Goal: Task Accomplishment & Management: Manage account settings

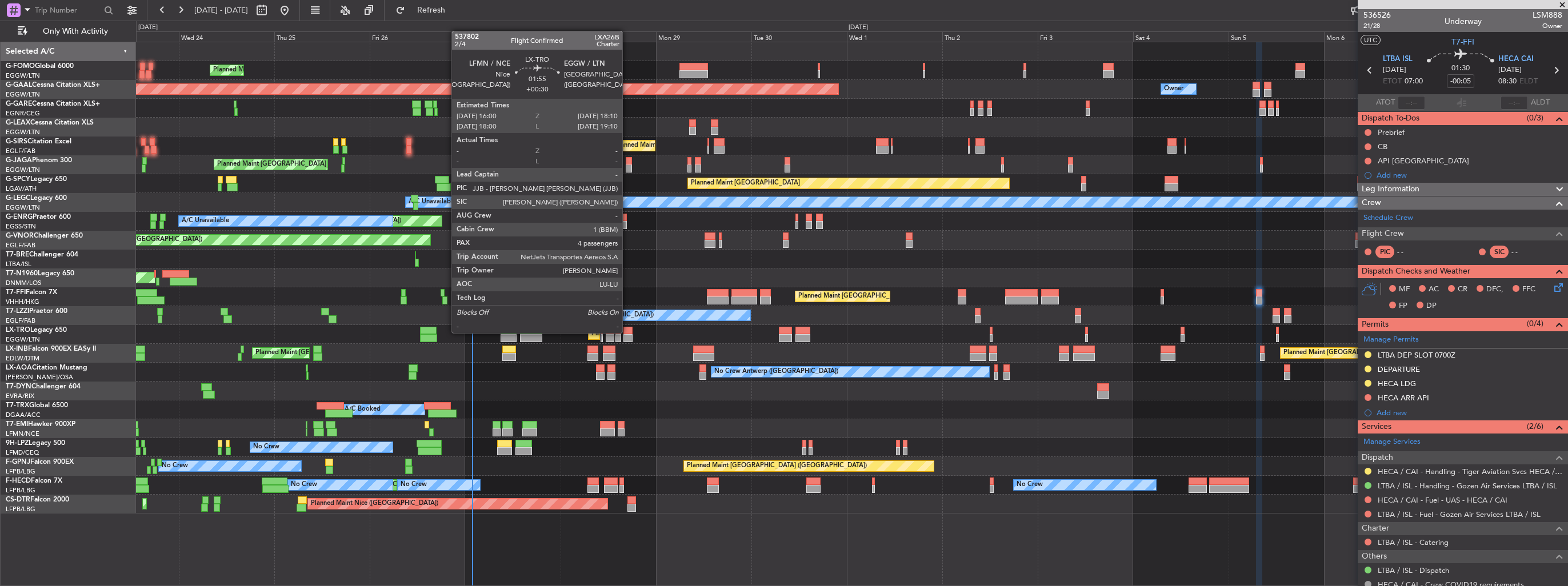
click at [628, 332] on div at bounding box center [628, 331] width 9 height 8
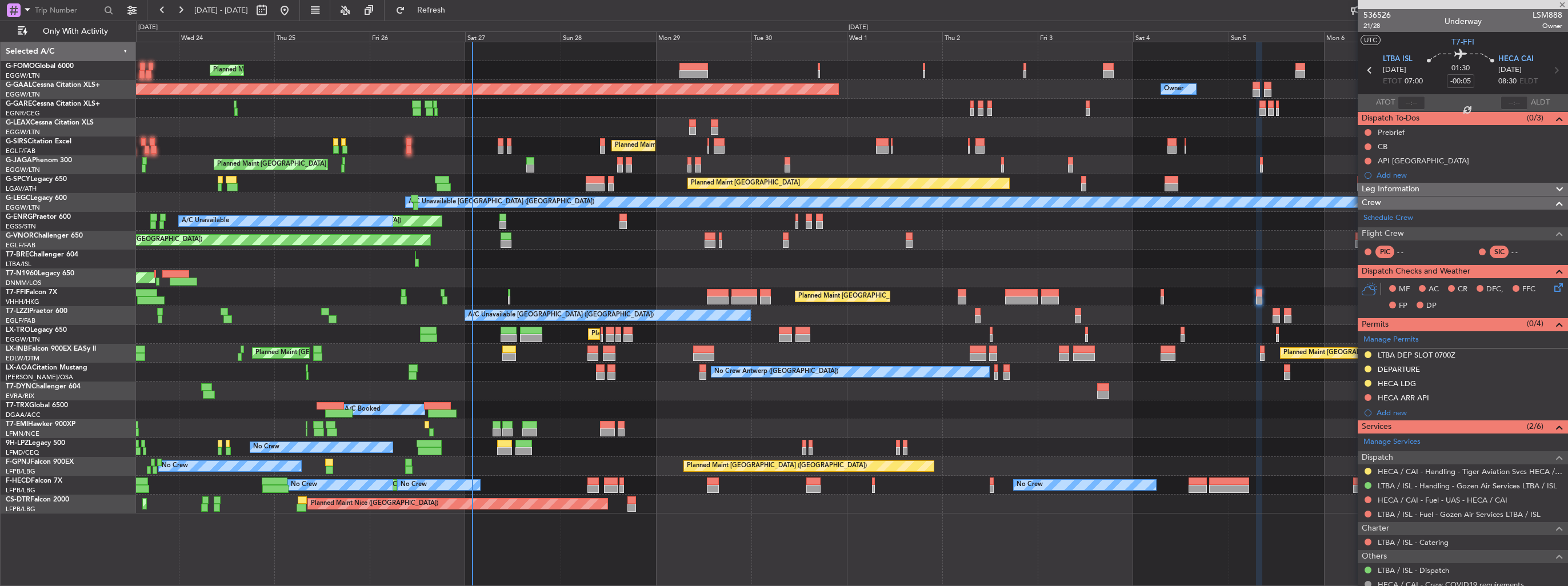
type input "+00:30"
type input "4"
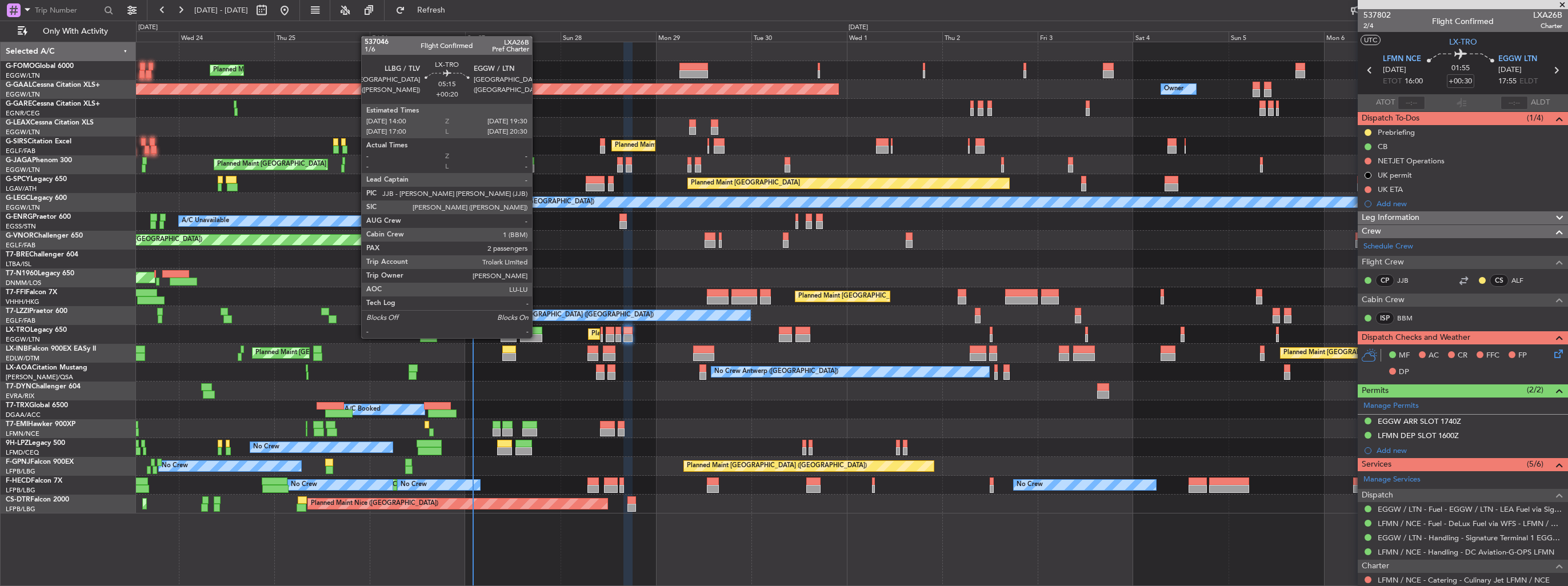
click at [537, 337] on div at bounding box center [531, 338] width 22 height 8
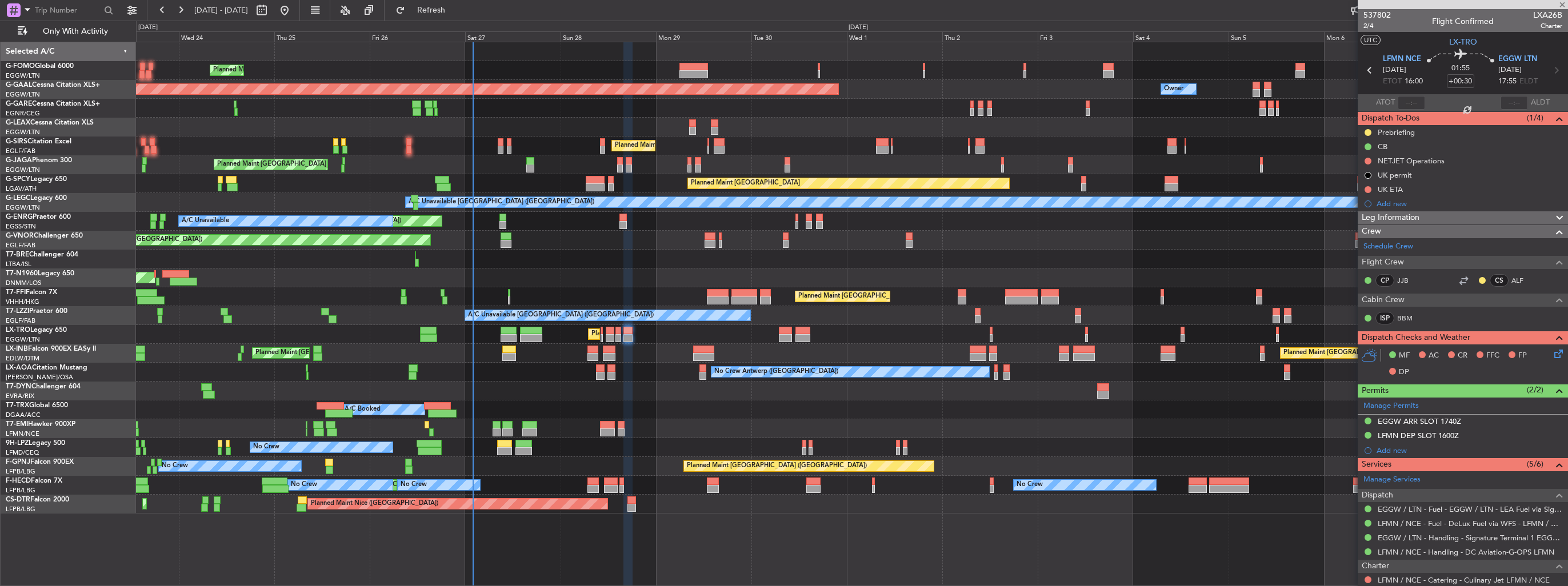
type input "+00:20"
type input "2"
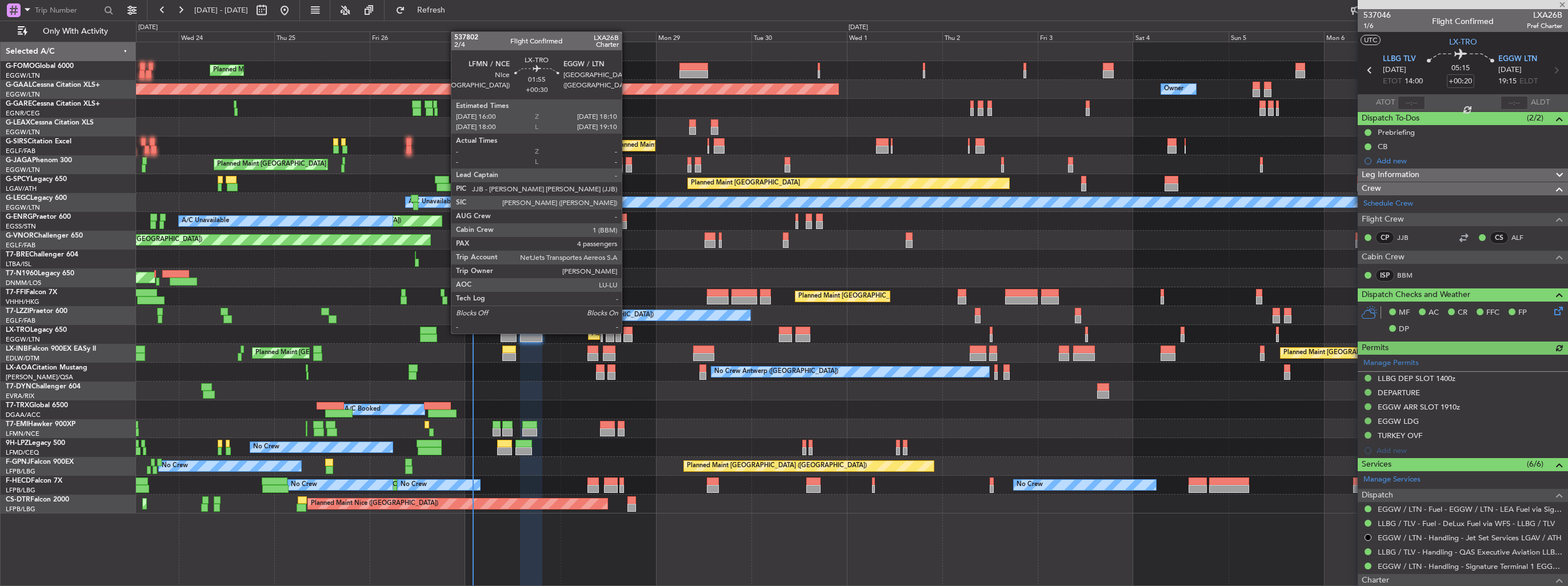
click at [627, 332] on div at bounding box center [628, 331] width 9 height 8
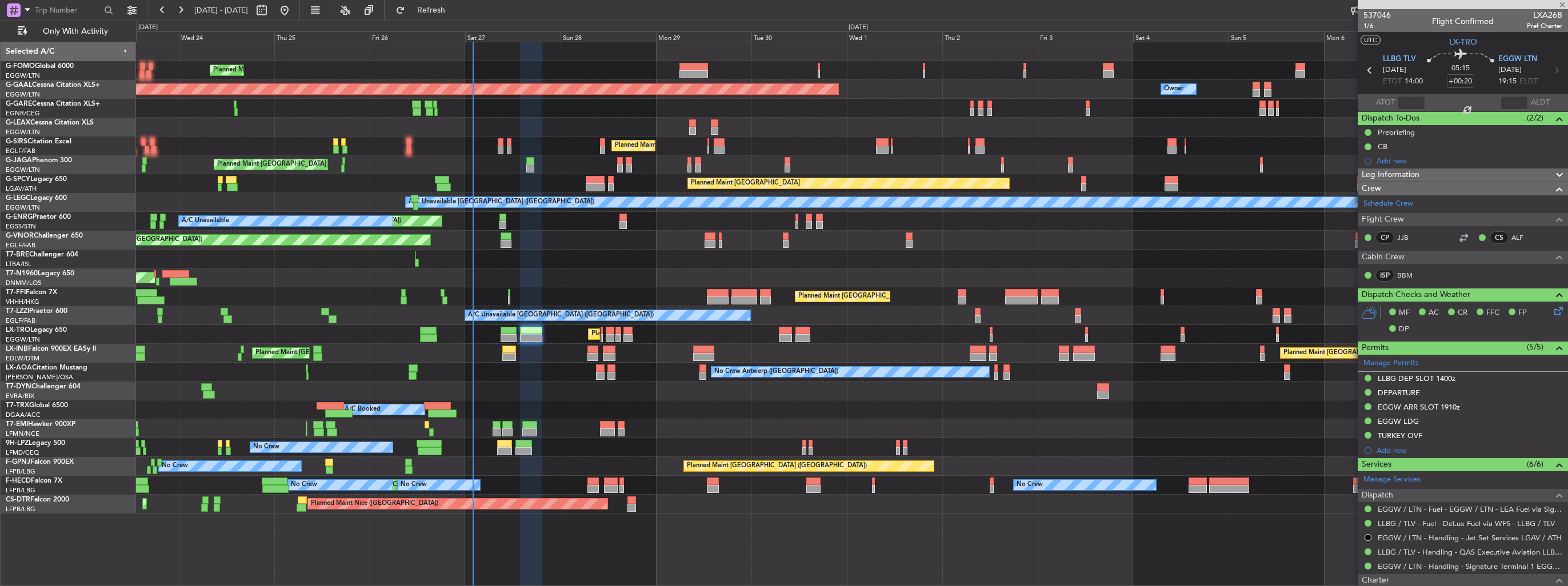
type input "+00:30"
type input "4"
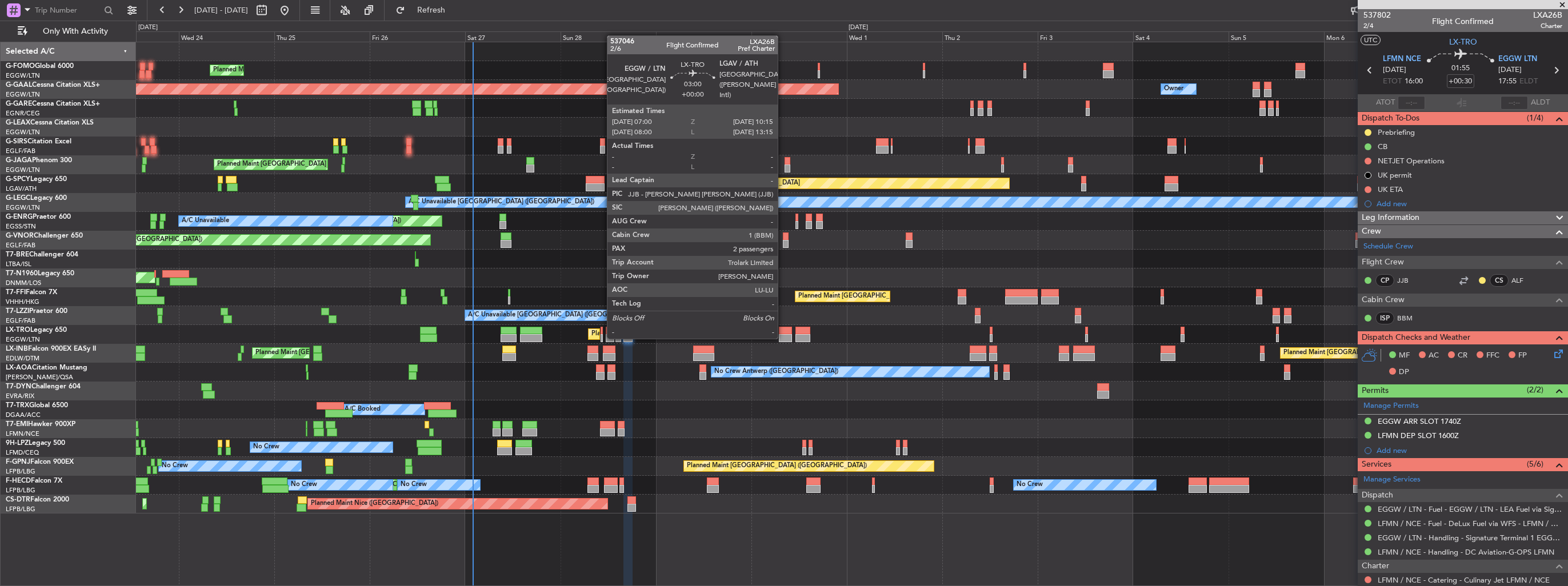
click at [783, 337] on div at bounding box center [785, 338] width 13 height 8
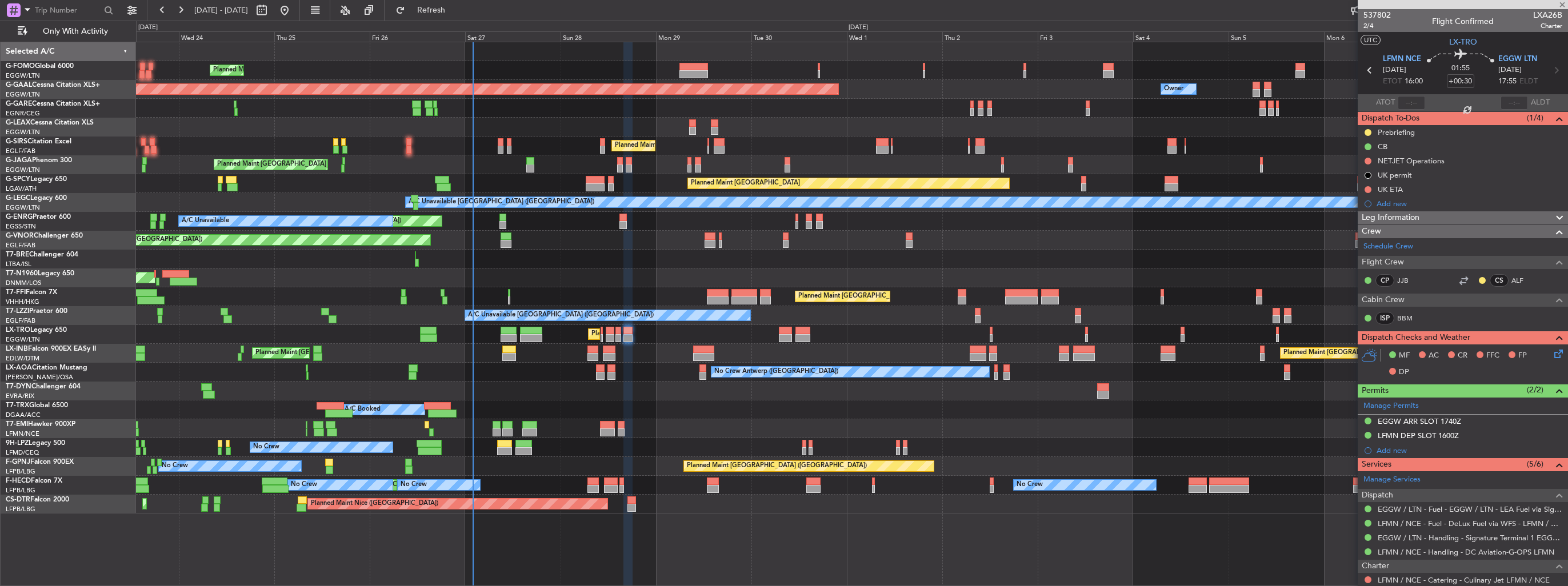
type input "2"
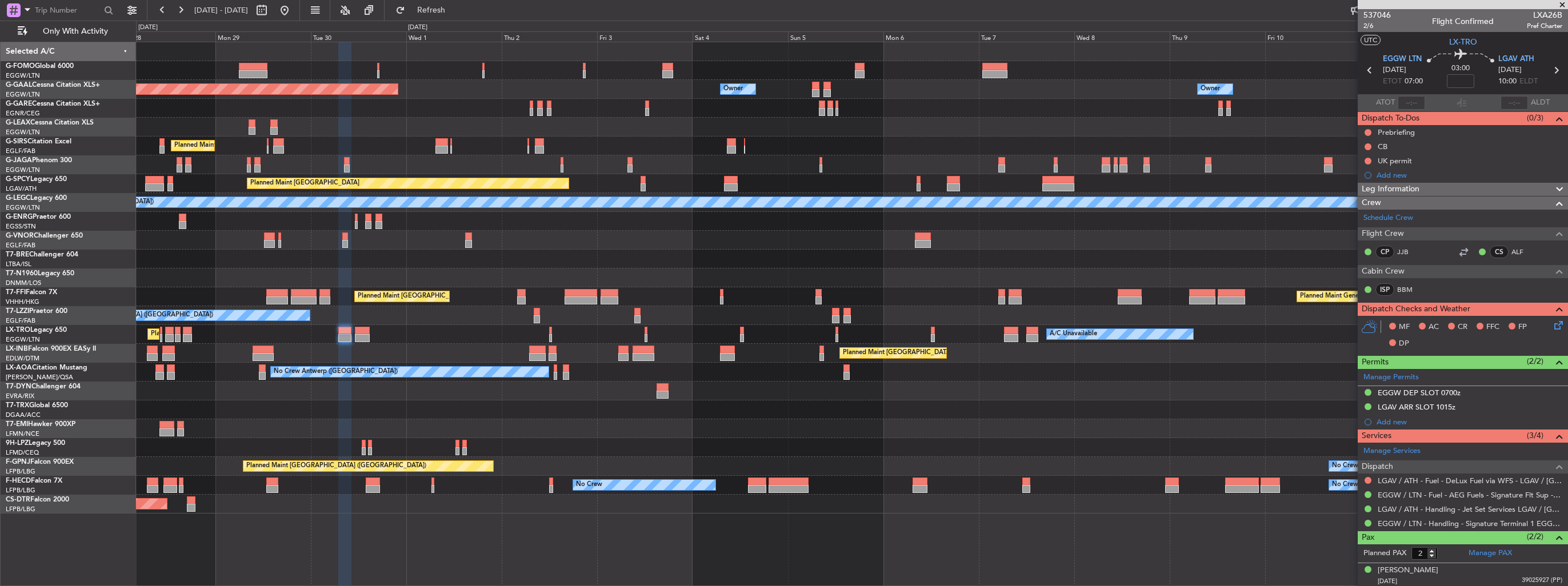
click at [722, 156] on div "Planned Maint [GEOGRAPHIC_DATA] ([GEOGRAPHIC_DATA])" at bounding box center [851, 164] width 1432 height 19
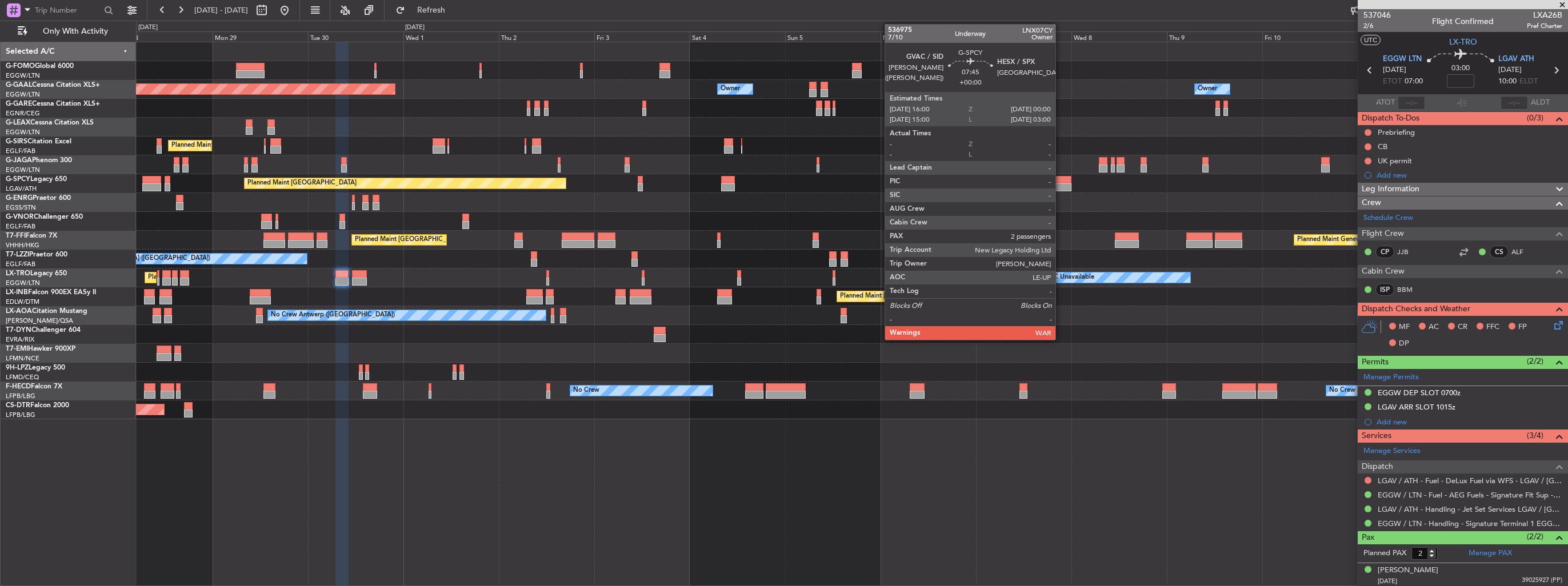
click at [1060, 186] on div at bounding box center [1055, 187] width 32 height 8
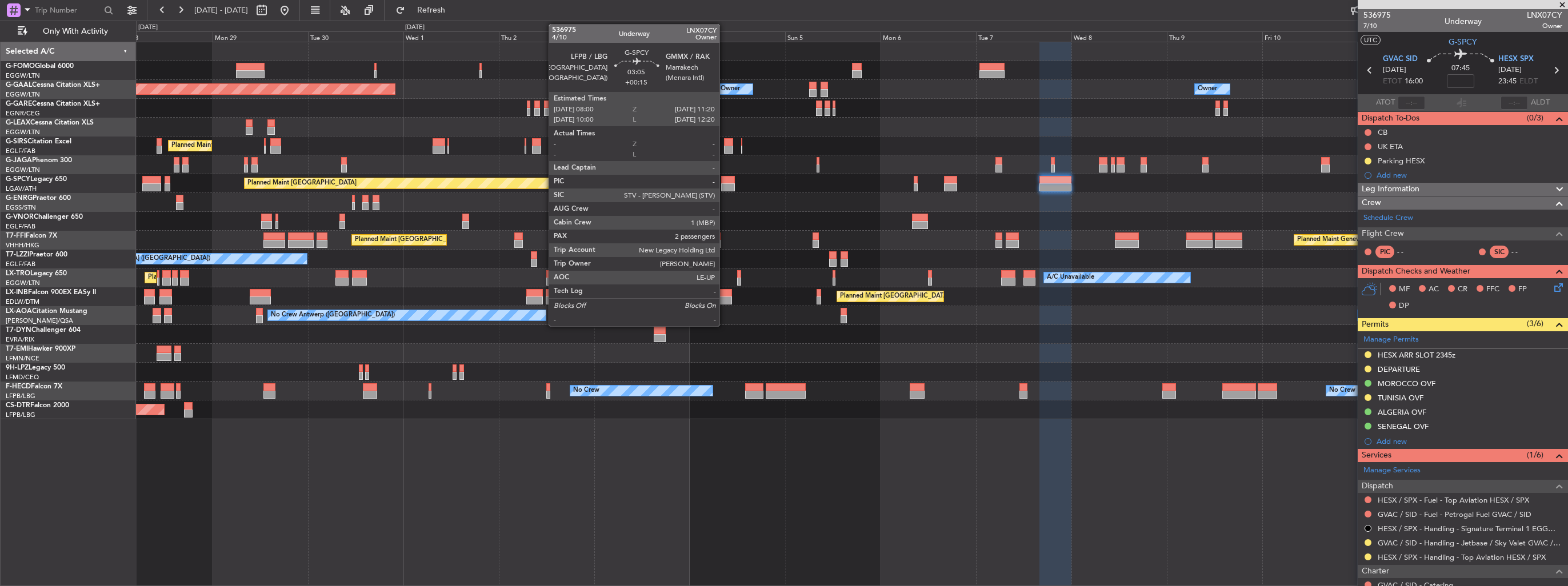
click at [724, 182] on div at bounding box center [728, 180] width 14 height 8
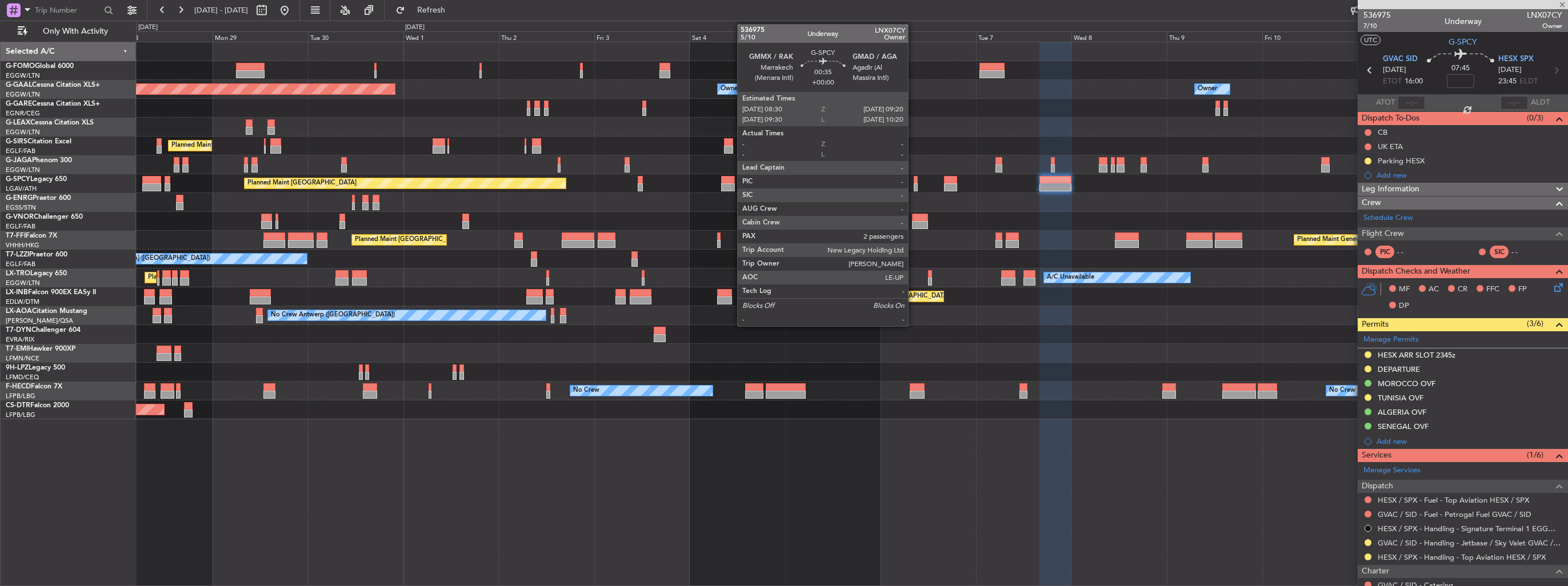
type input "+00:15"
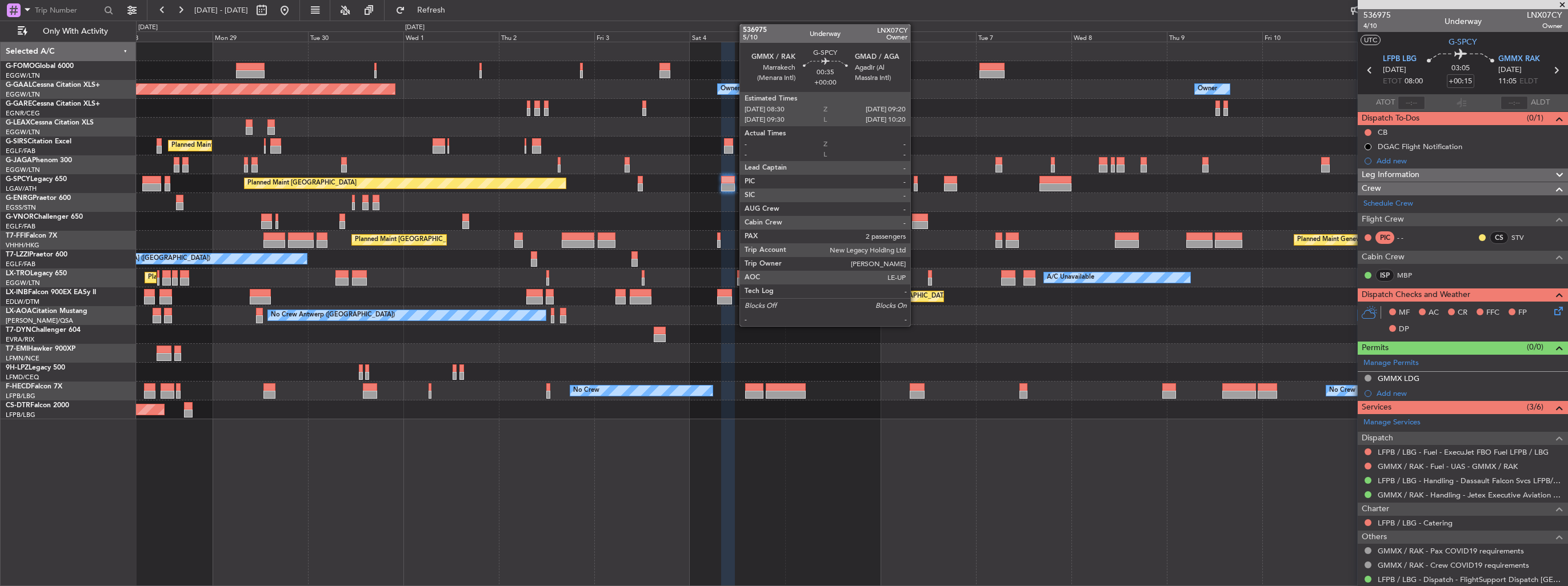
click at [916, 180] on div at bounding box center [915, 180] width 3 height 8
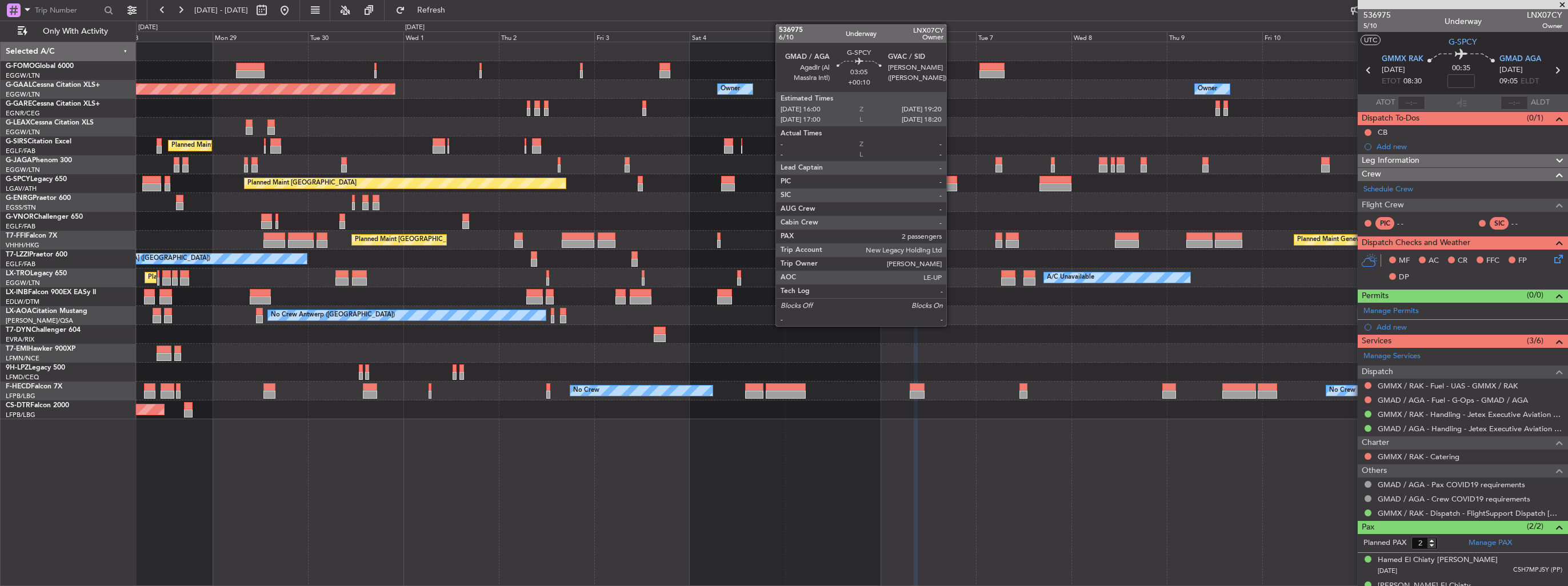
click at [951, 186] on div at bounding box center [951, 187] width 14 height 8
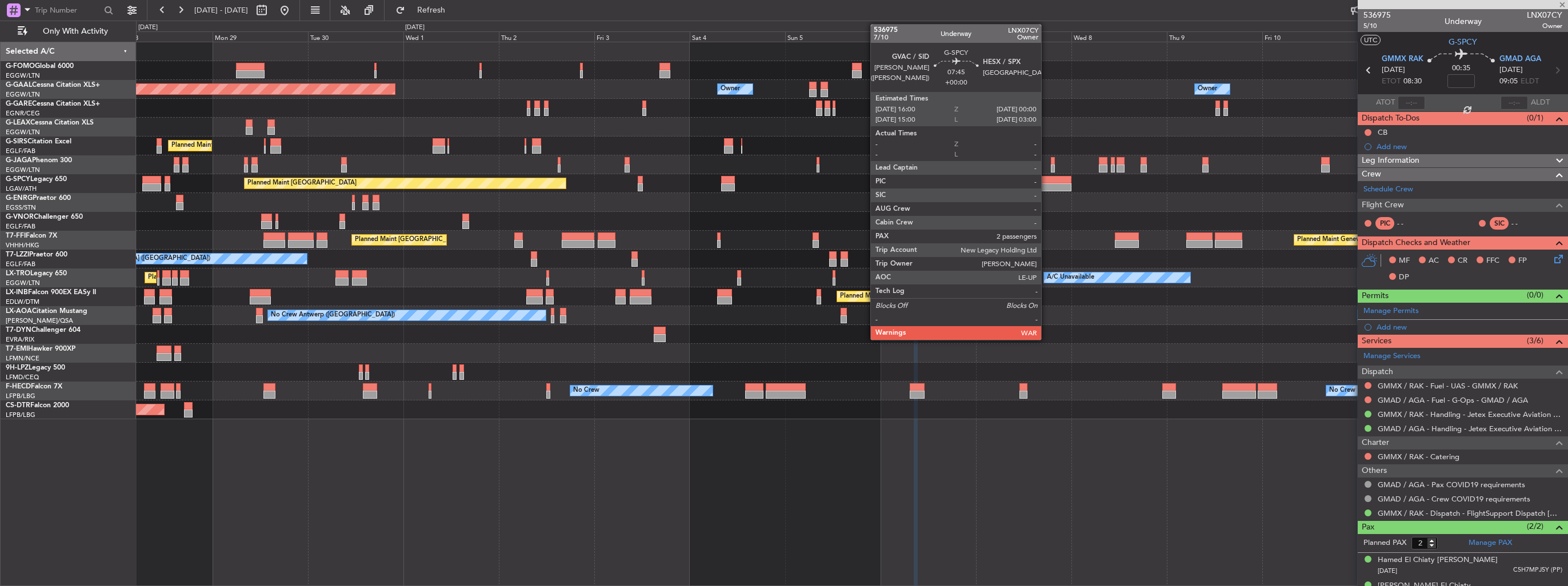
type input "+00:10"
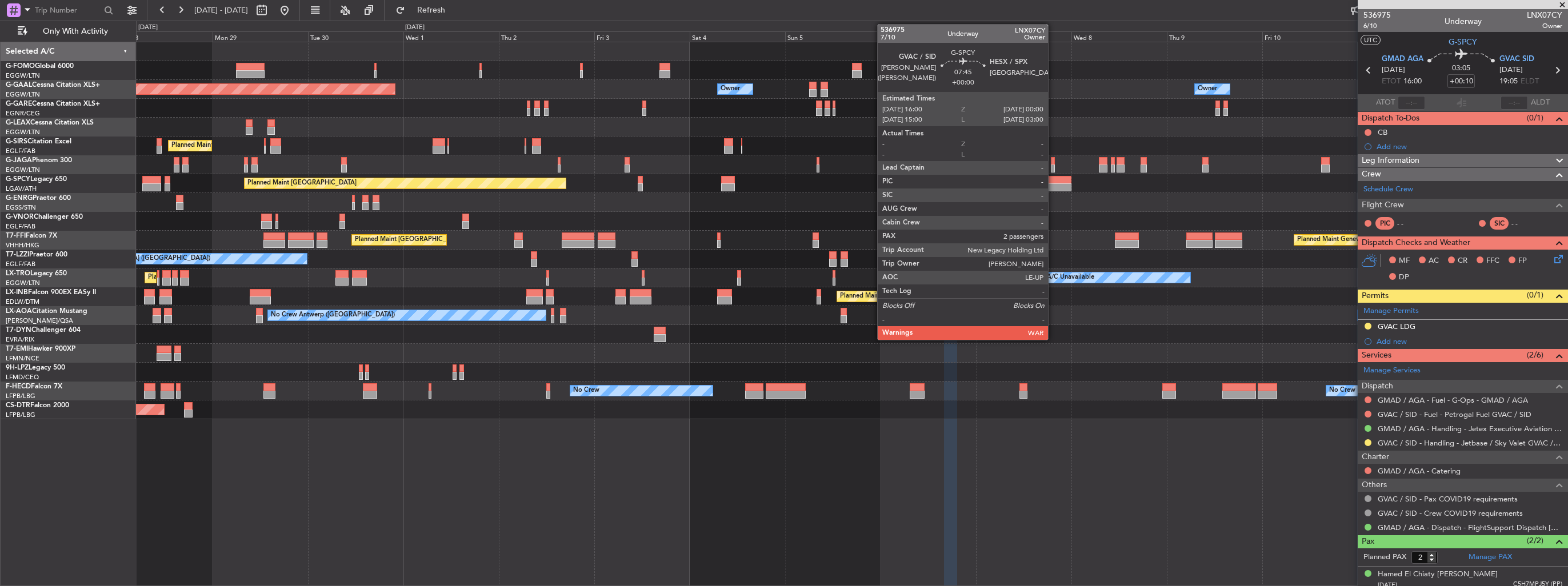
click at [1053, 183] on div at bounding box center [1055, 187] width 32 height 8
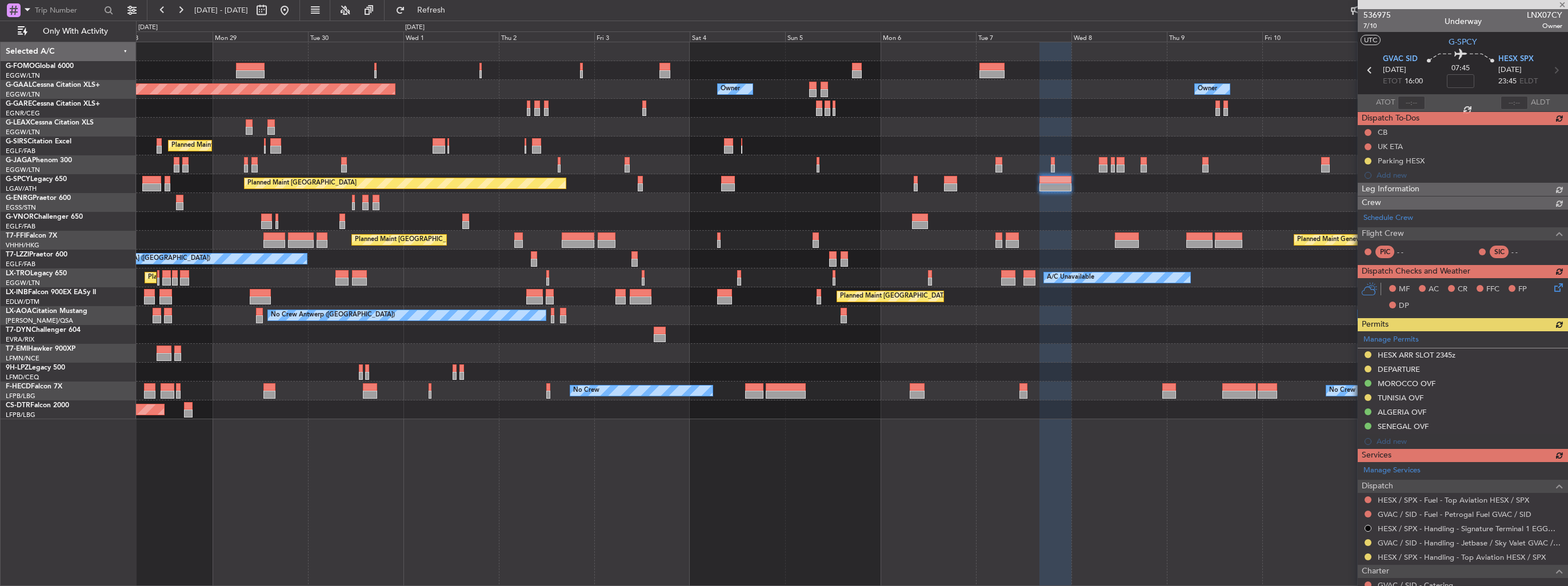
click at [978, 354] on div "Planned Maint [GEOGRAPHIC_DATA] ([GEOGRAPHIC_DATA]) Owner Owner Owner Planned […" at bounding box center [851, 231] width 1432 height 377
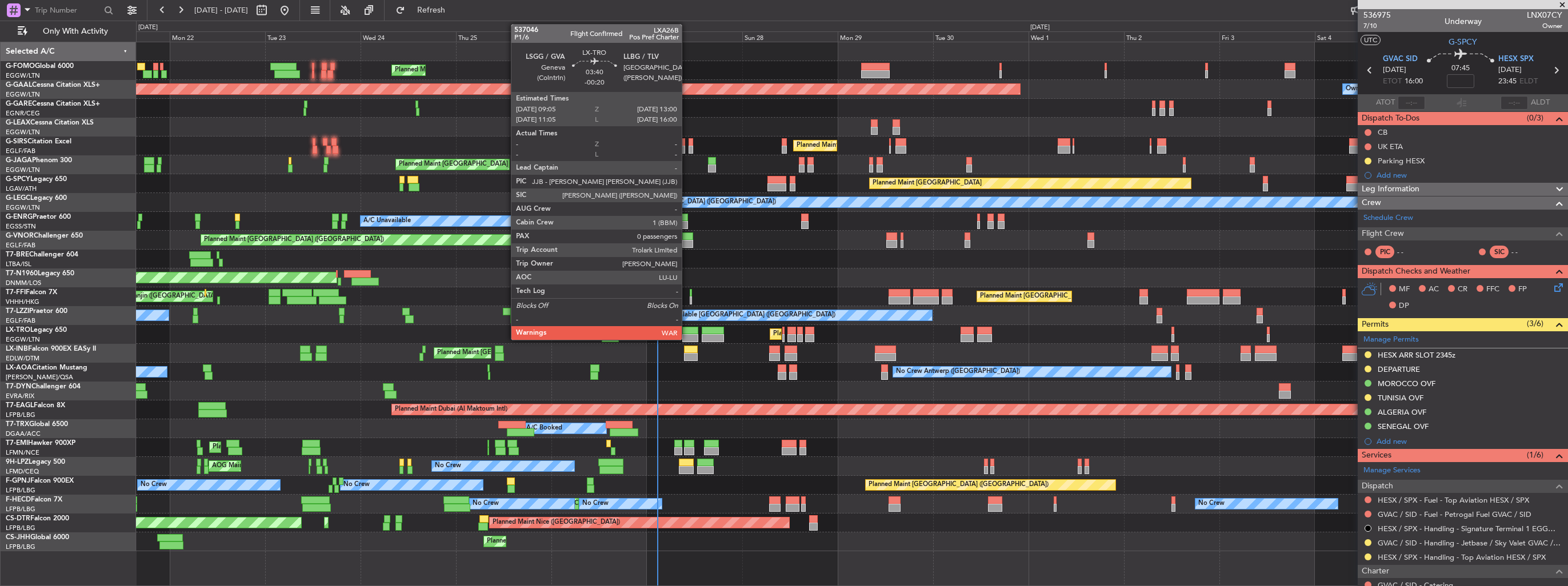
click at [687, 330] on div at bounding box center [690, 331] width 16 height 8
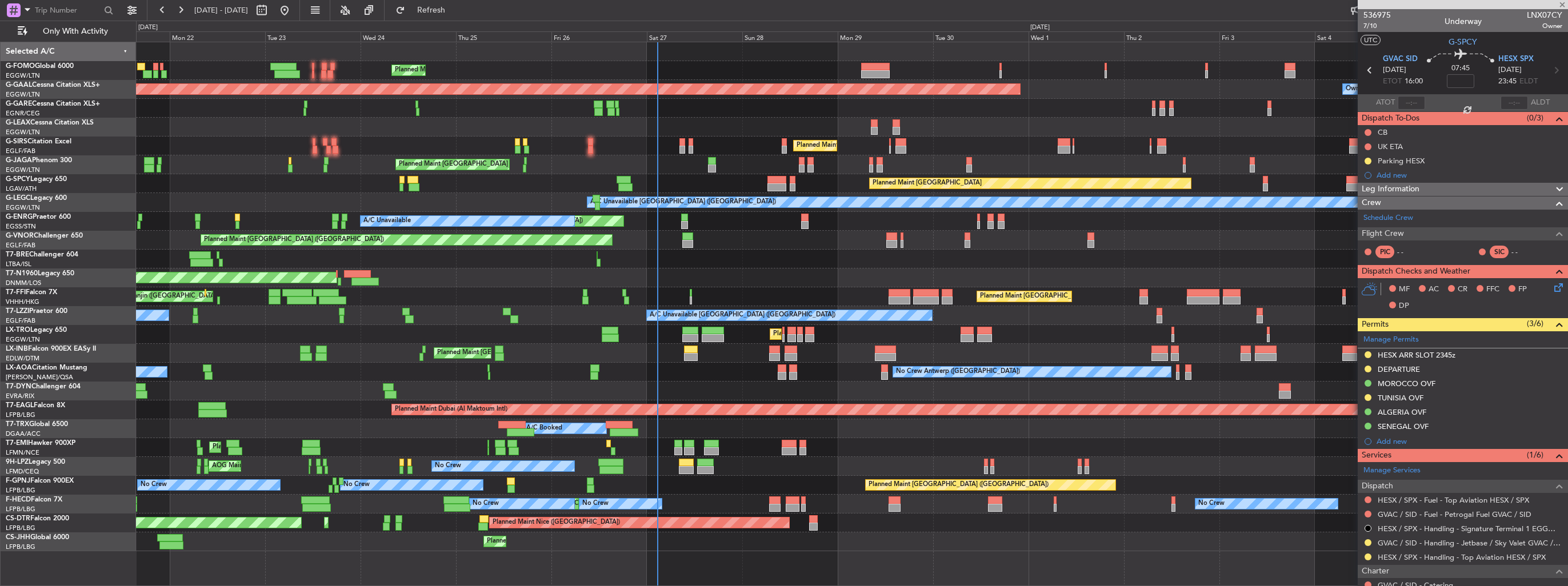
type input "-00:20"
type input "0"
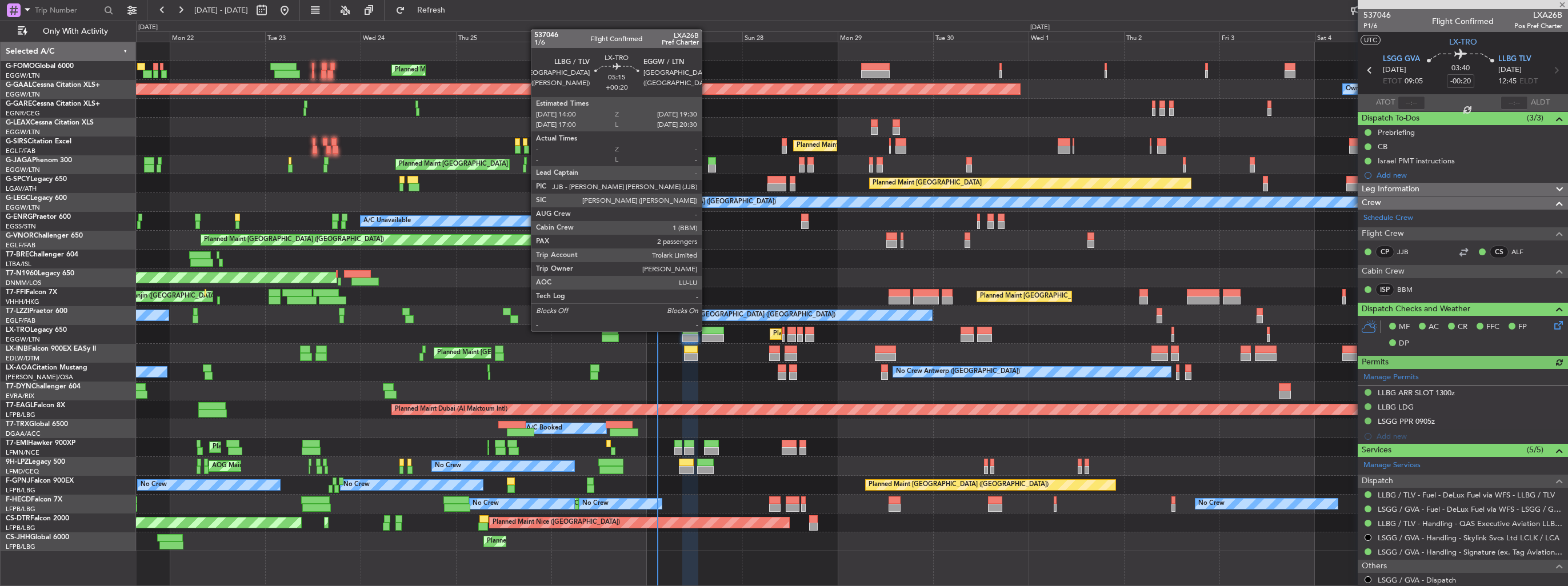
click at [707, 330] on div at bounding box center [713, 331] width 22 height 8
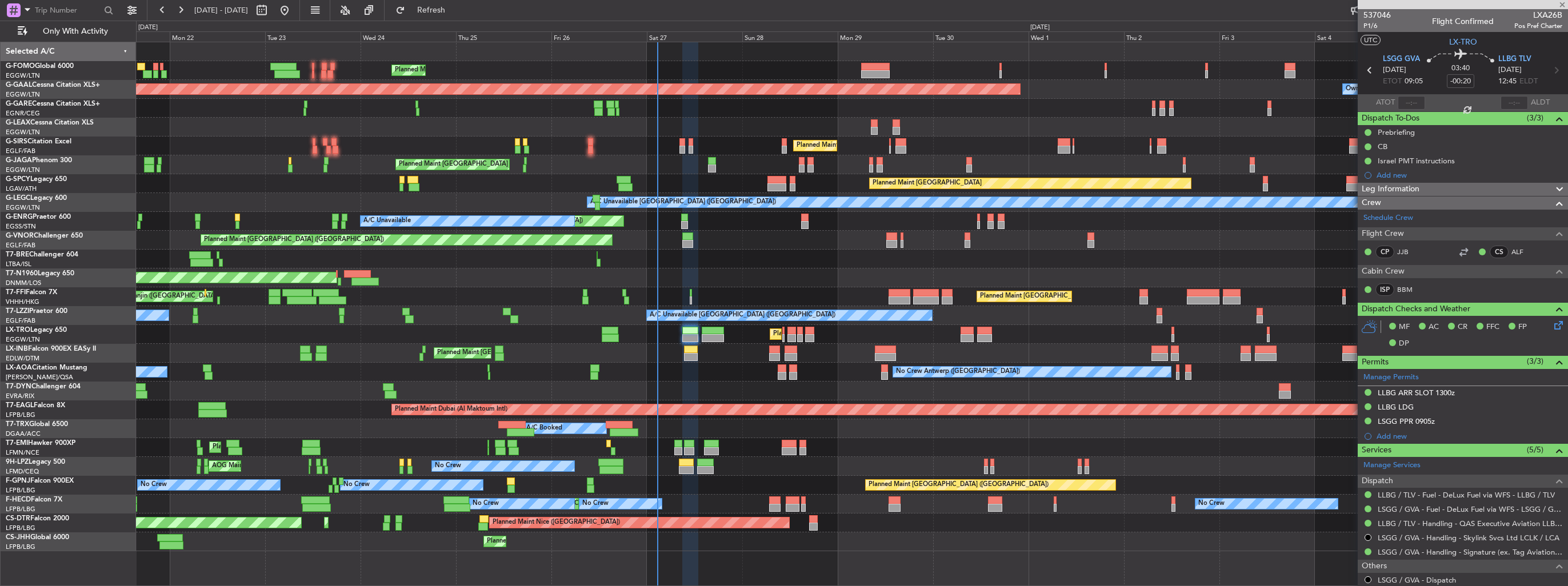
type input "+00:20"
type input "2"
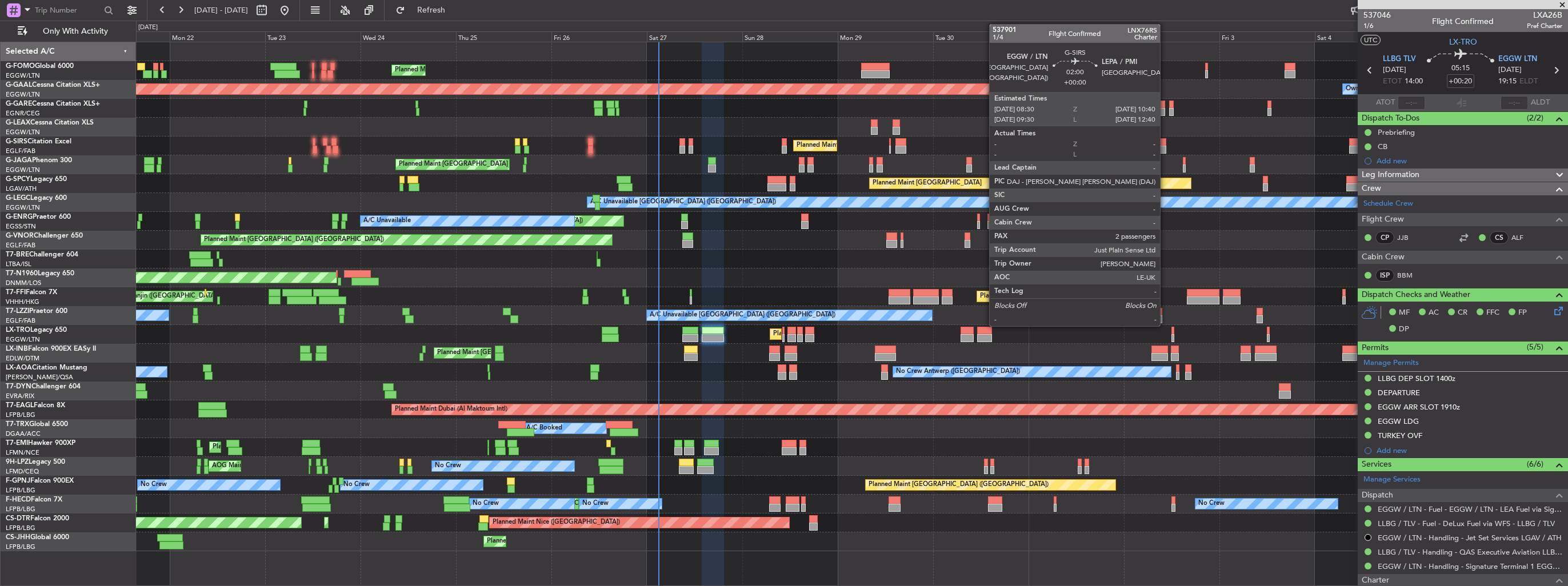
click at [1165, 149] on div at bounding box center [1161, 149] width 9 height 8
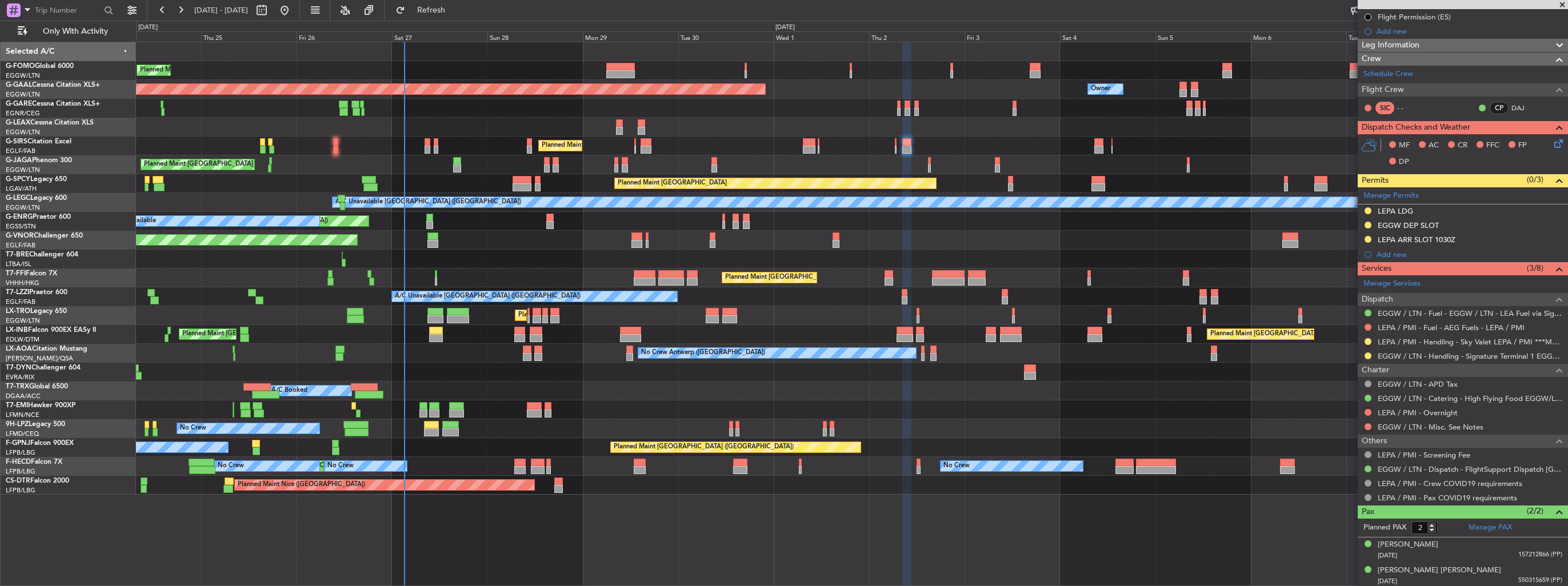
scroll to position [130, 0]
click at [152, 162] on div "Planned Maint [GEOGRAPHIC_DATA] ([GEOGRAPHIC_DATA])" at bounding box center [851, 164] width 1432 height 19
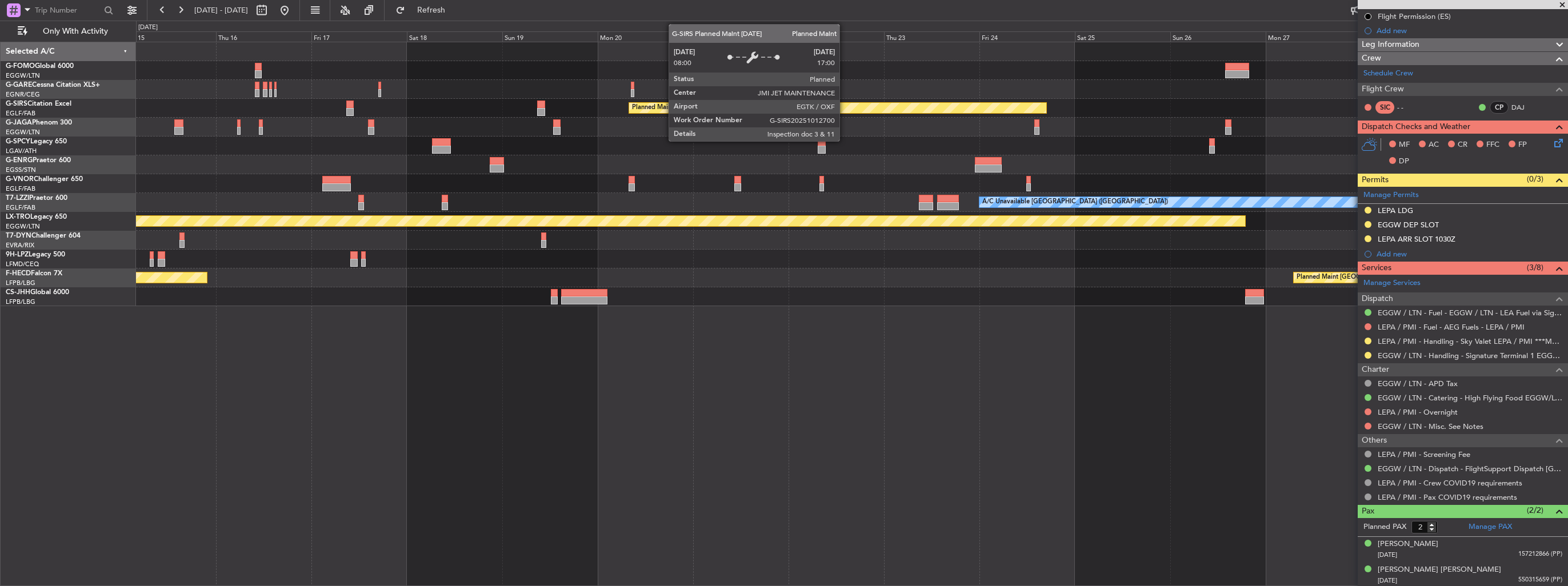
click at [661, 101] on div "Planned Maint Oxford ([GEOGRAPHIC_DATA])" at bounding box center [851, 108] width 1432 height 19
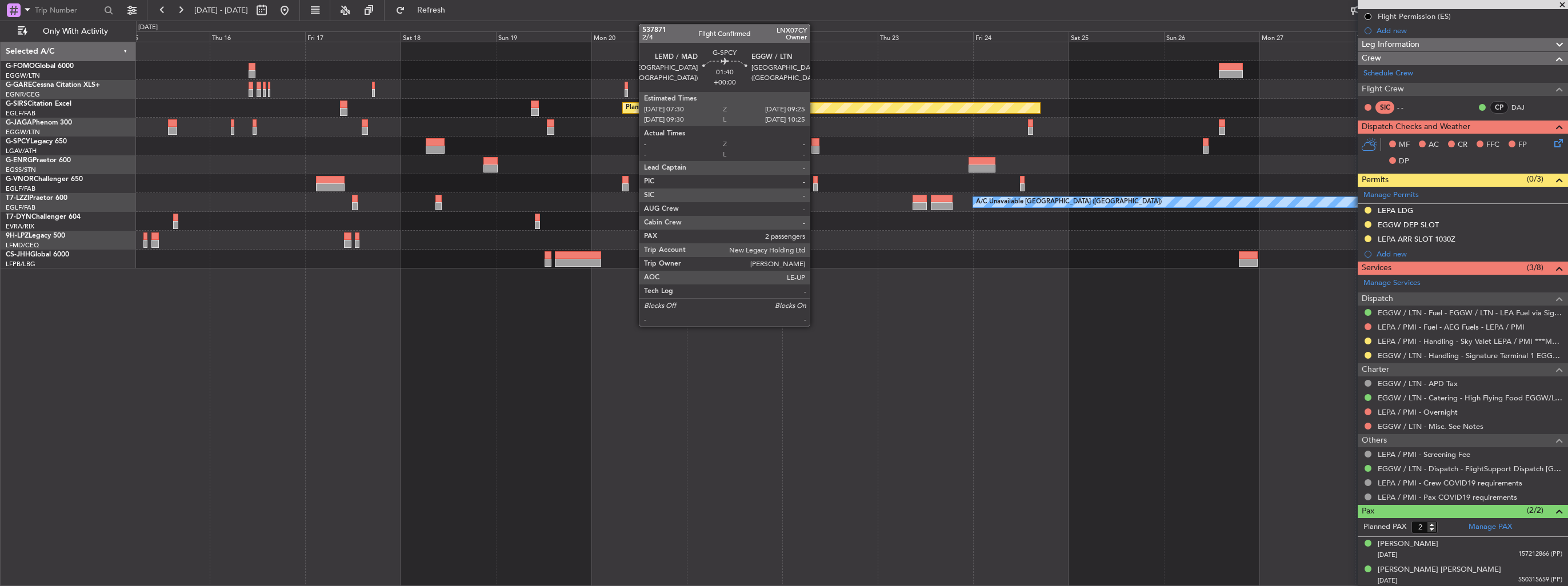
click at [815, 149] on div at bounding box center [816, 149] width 8 height 8
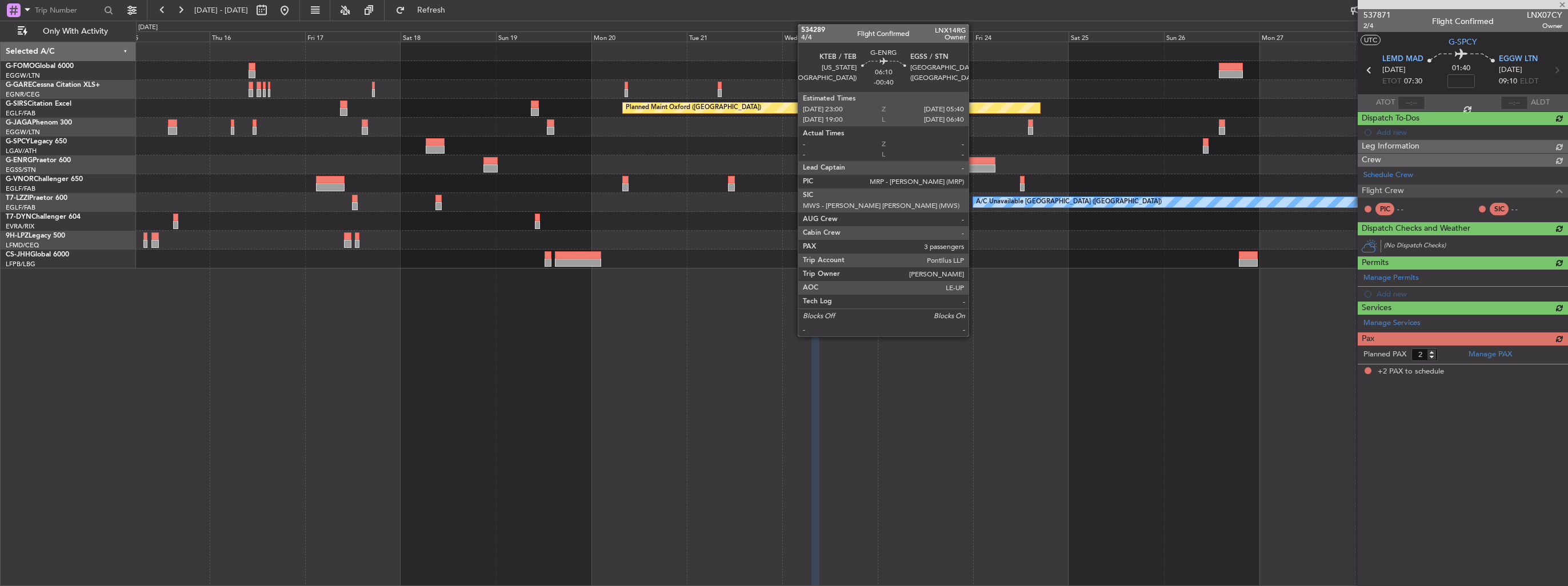
scroll to position [0, 0]
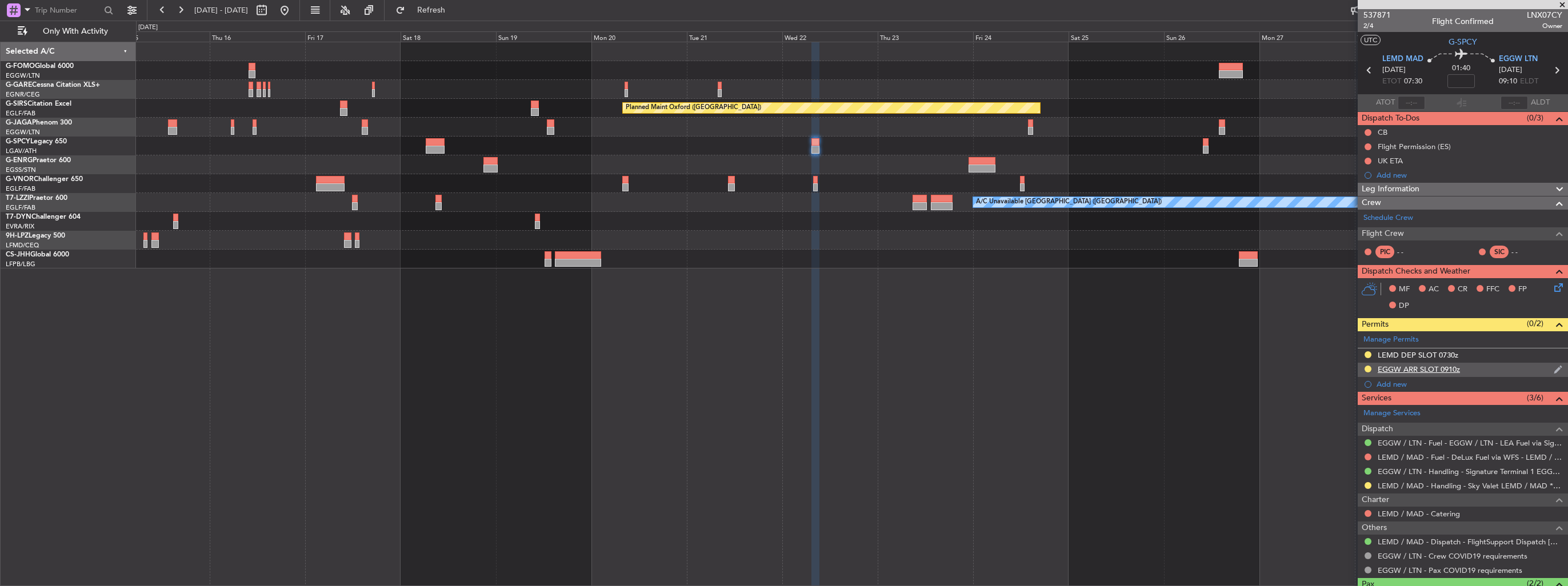
click at [1554, 369] on img at bounding box center [1558, 369] width 8 height 10
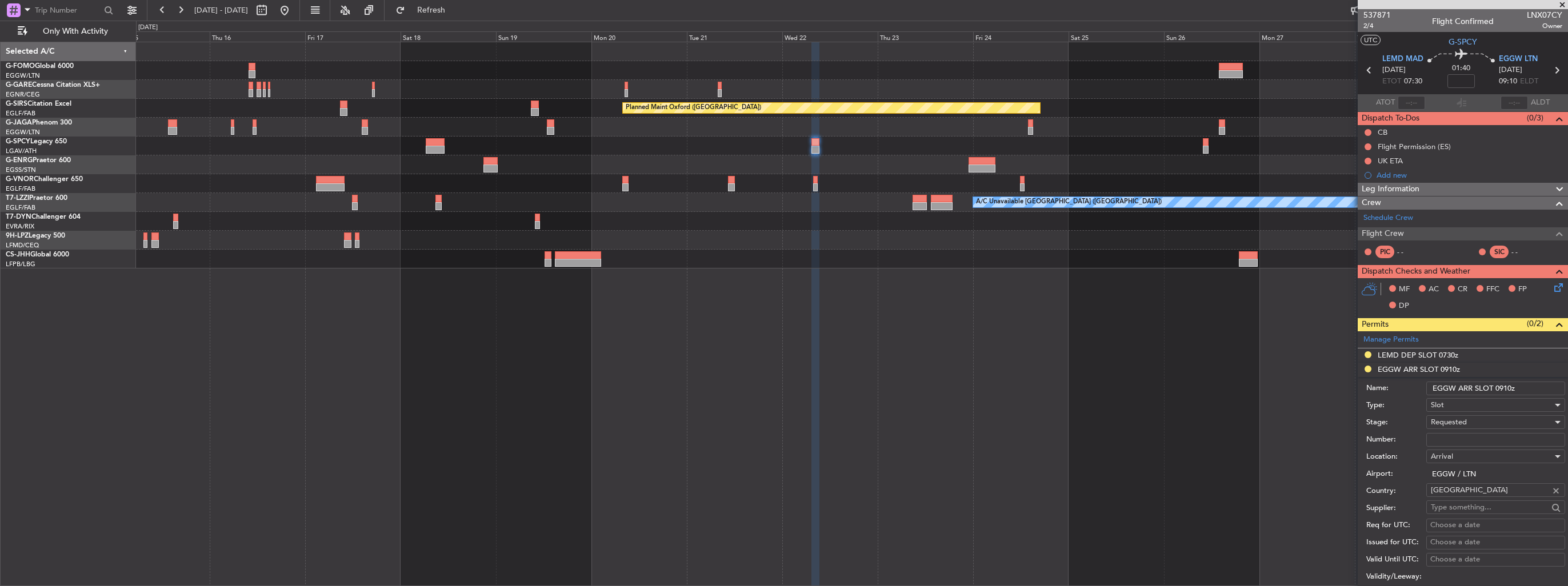
drag, startPoint x: 1512, startPoint y: 386, endPoint x: 1504, endPoint y: 387, distance: 8.1
click at [1504, 387] on input "EGGW ARR SLOT 0910z" at bounding box center [1495, 389] width 139 height 14
type input "EGGW ARR SLOT 0925z"
click at [1497, 423] on div "Requested" at bounding box center [1491, 422] width 121 height 17
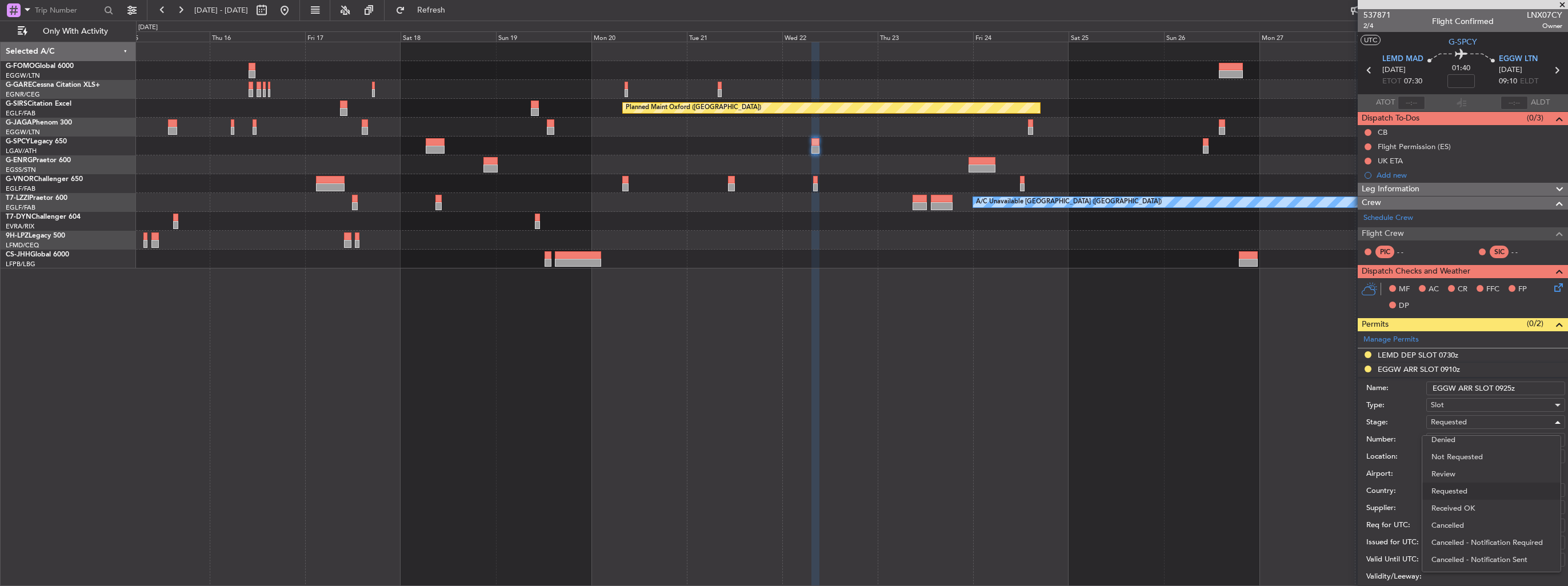
click at [1481, 502] on span "Received OK" at bounding box center [1491, 508] width 120 height 17
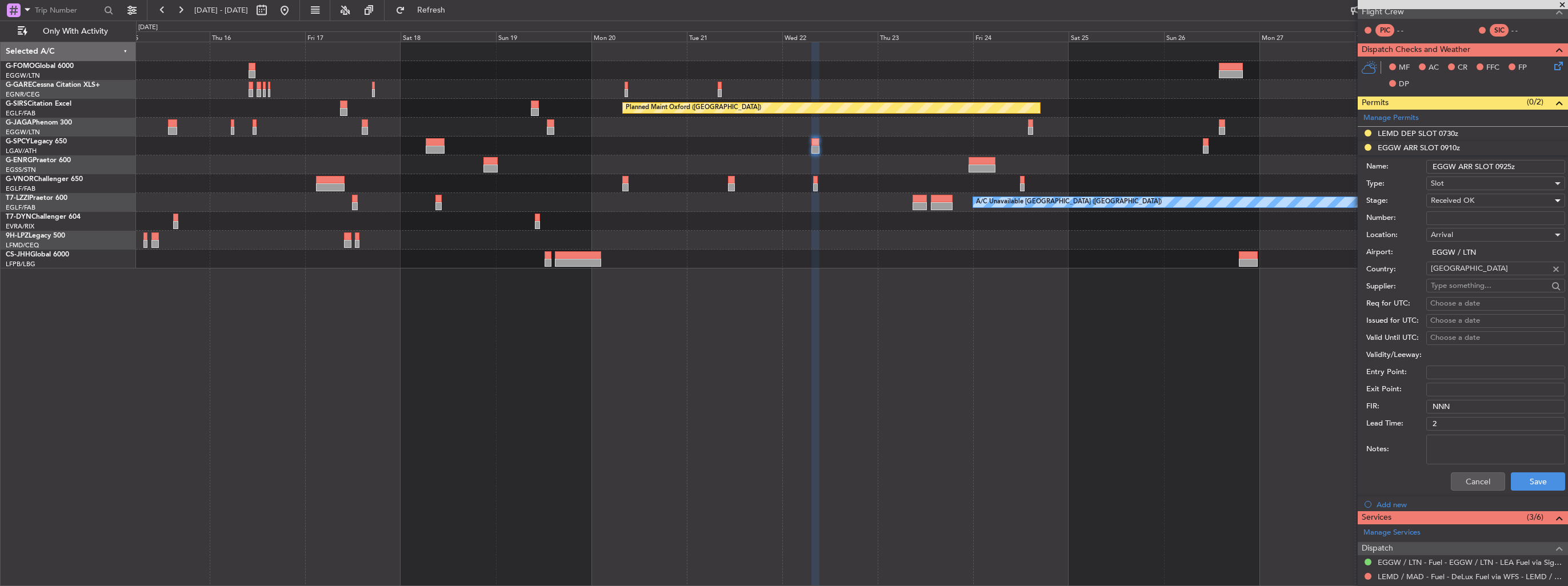
scroll to position [343, 0]
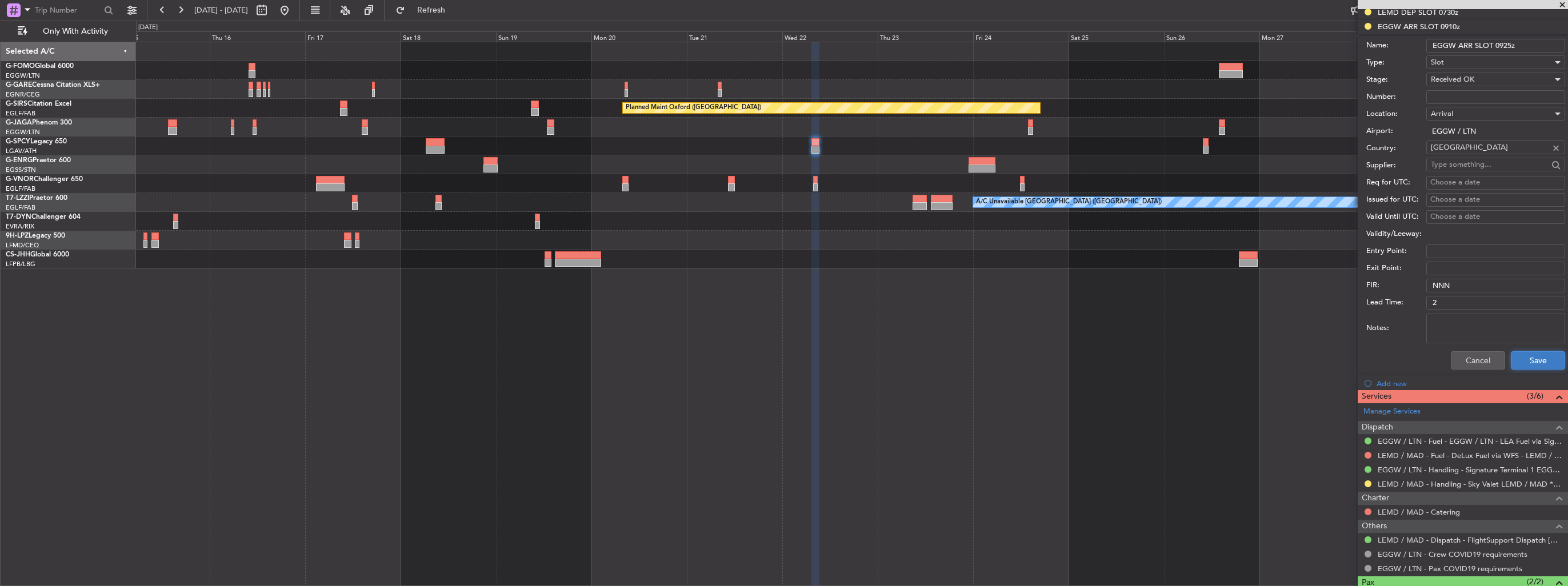
click at [1545, 358] on button "Save" at bounding box center [1538, 360] width 54 height 19
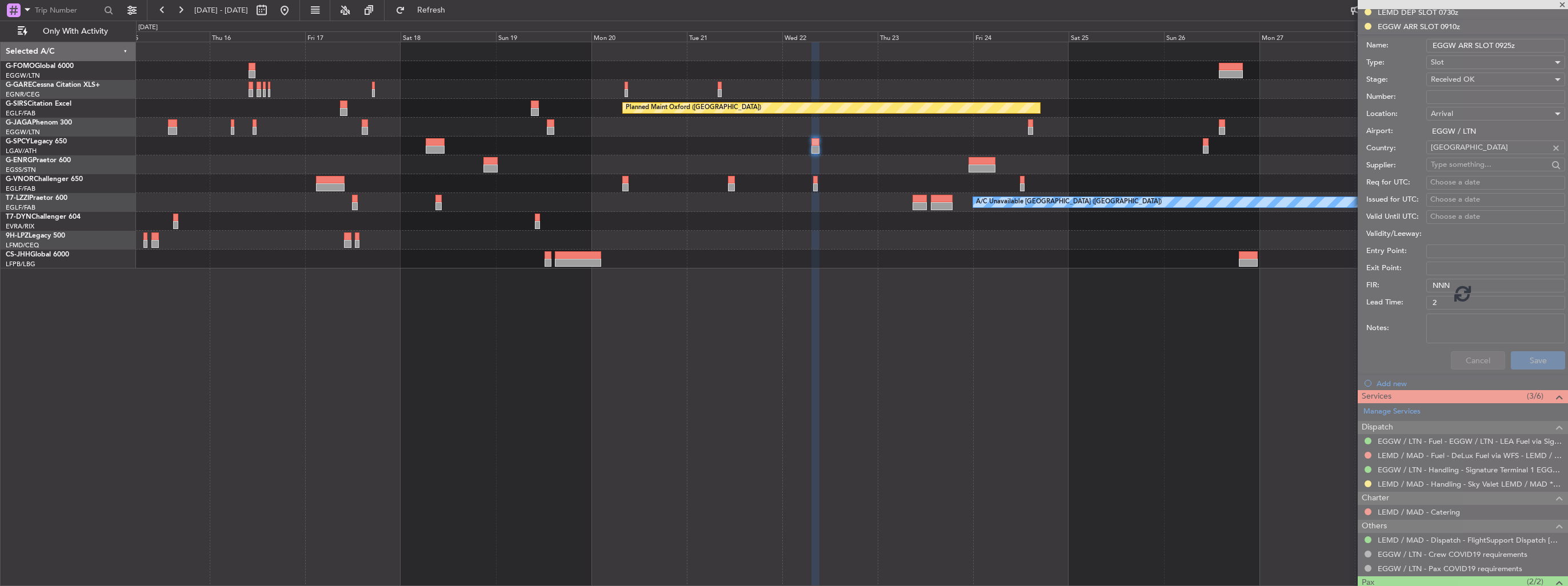
scroll to position [73, 0]
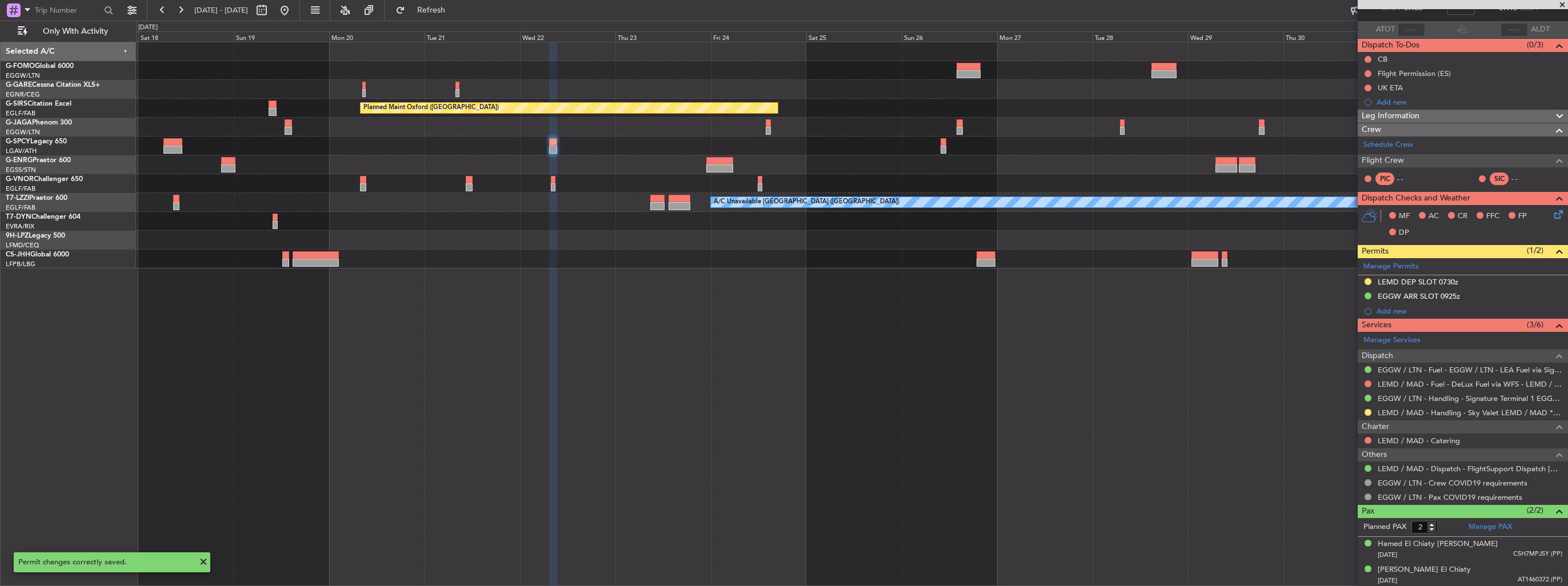
click at [820, 147] on div at bounding box center [851, 145] width 1432 height 19
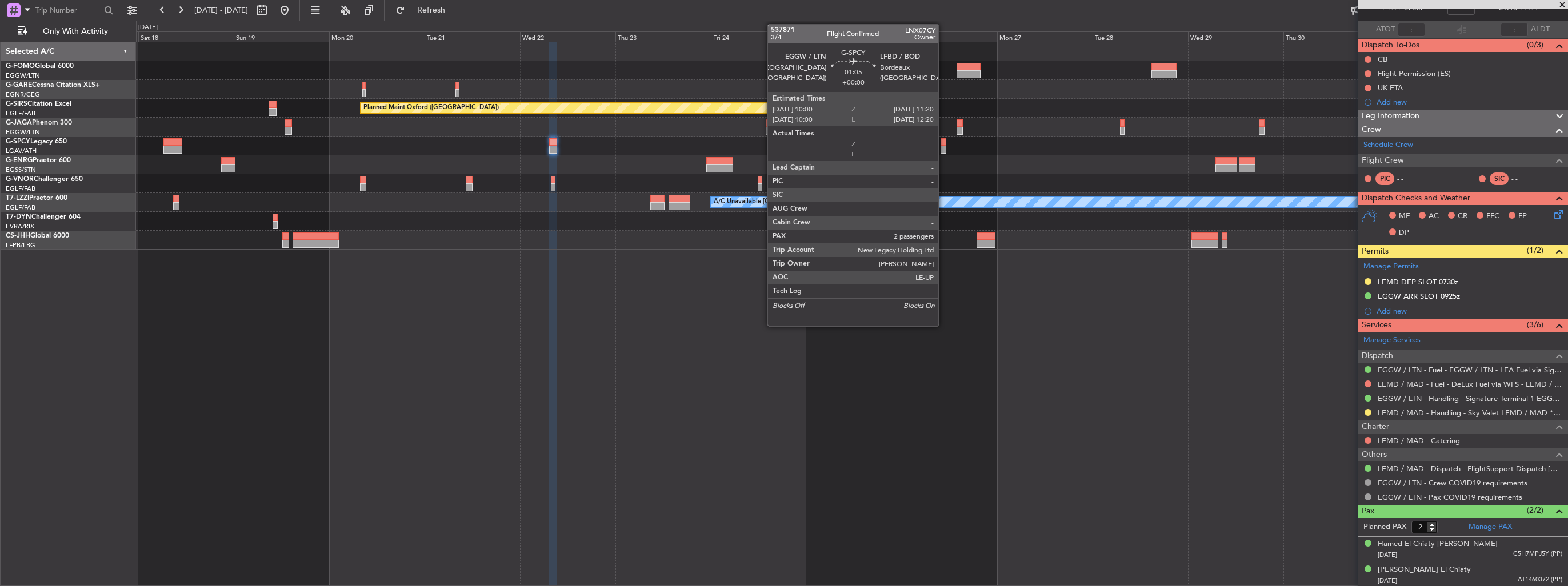
click at [943, 145] on div at bounding box center [943, 149] width 5 height 8
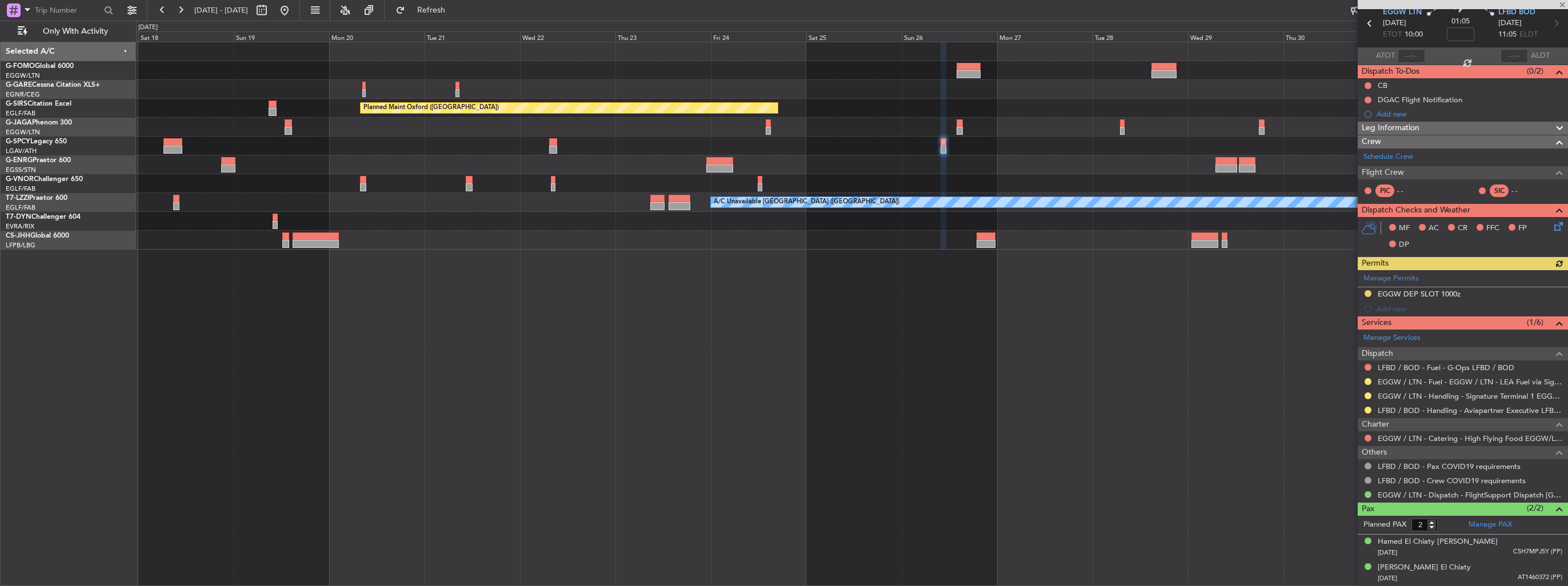
scroll to position [0, 0]
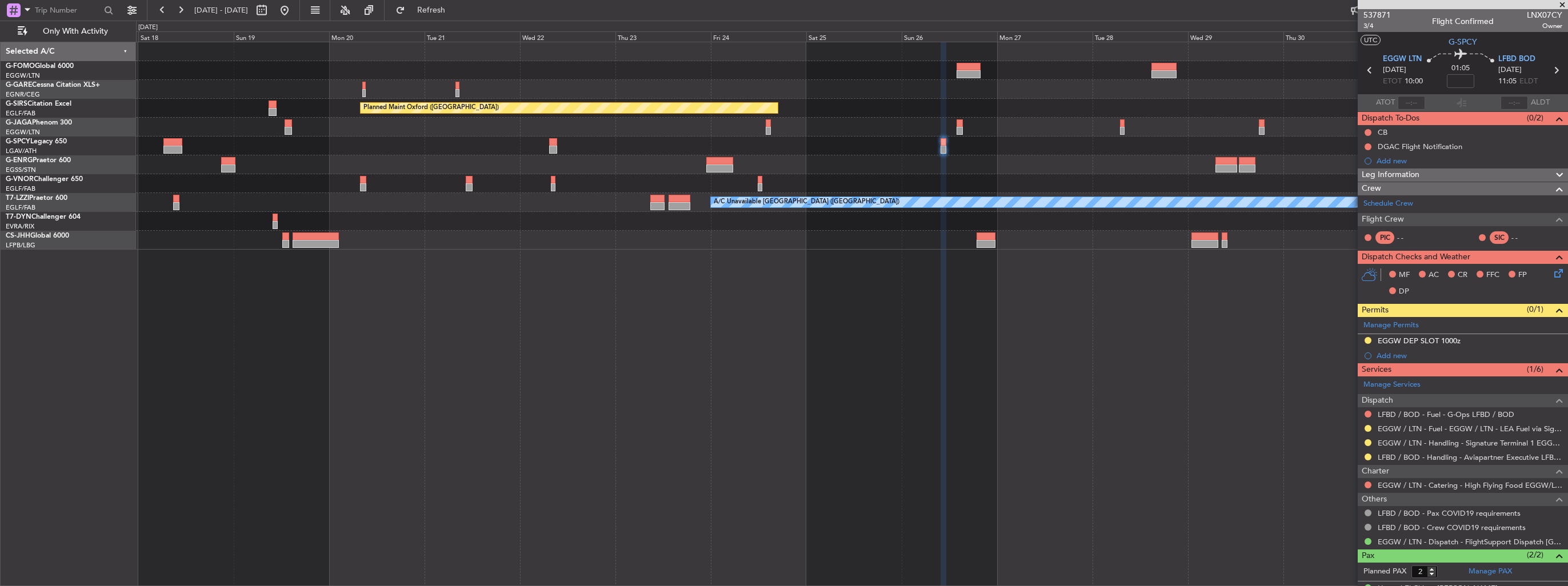
click at [1368, 339] on button at bounding box center [1368, 341] width 7 height 7
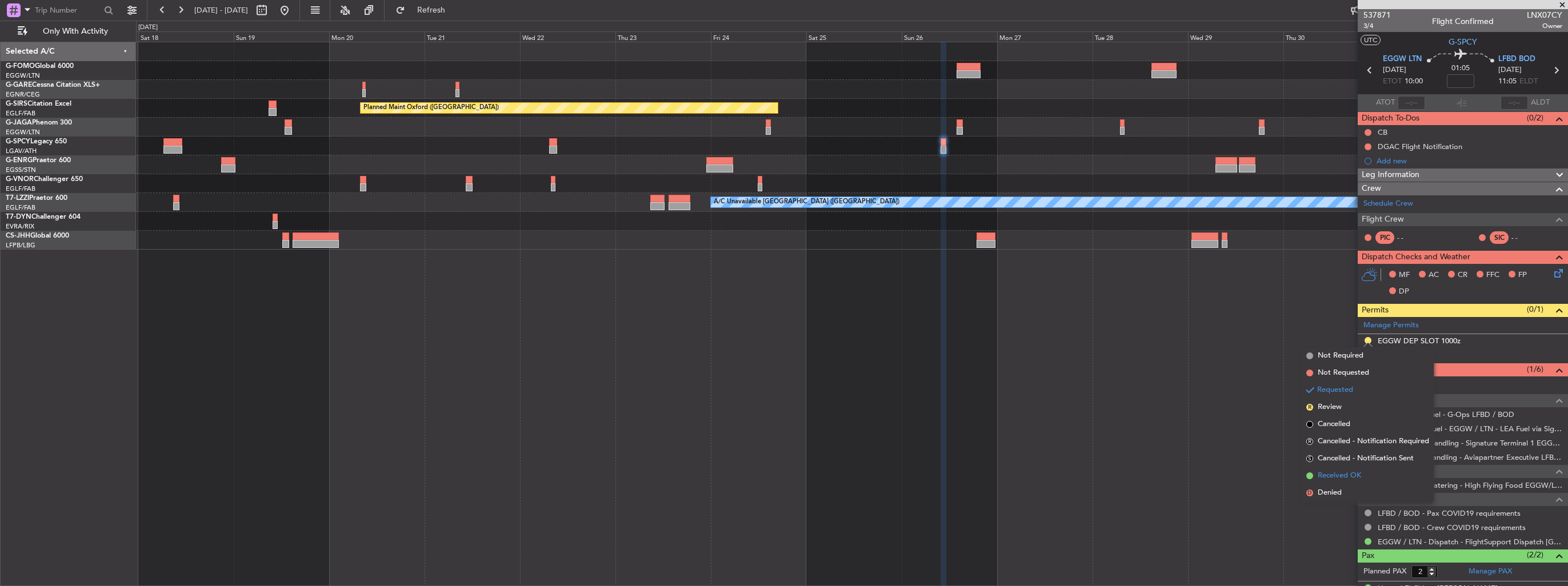
click at [1335, 469] on li "Received OK" at bounding box center [1368, 475] width 132 height 17
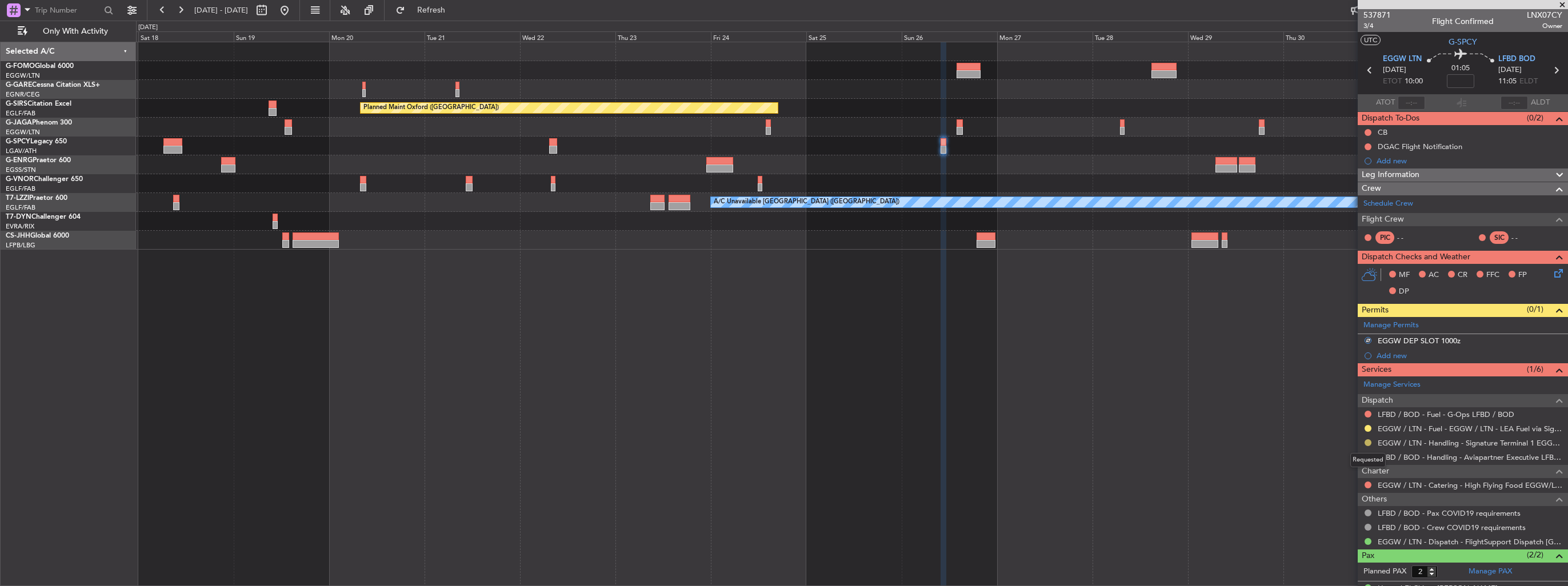
click at [1369, 441] on button at bounding box center [1368, 443] width 7 height 7
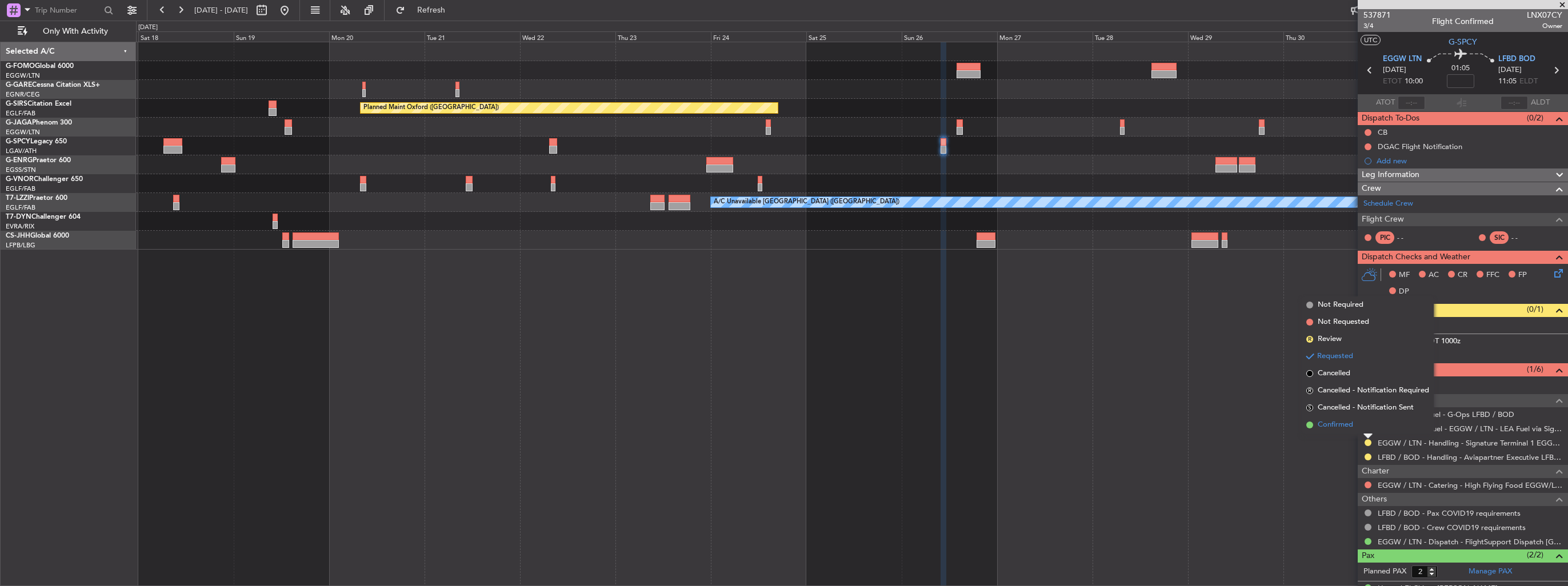
click at [1343, 424] on span "Confirmed" at bounding box center [1335, 424] width 36 height 12
